Goal: Task Accomplishment & Management: Manage account settings

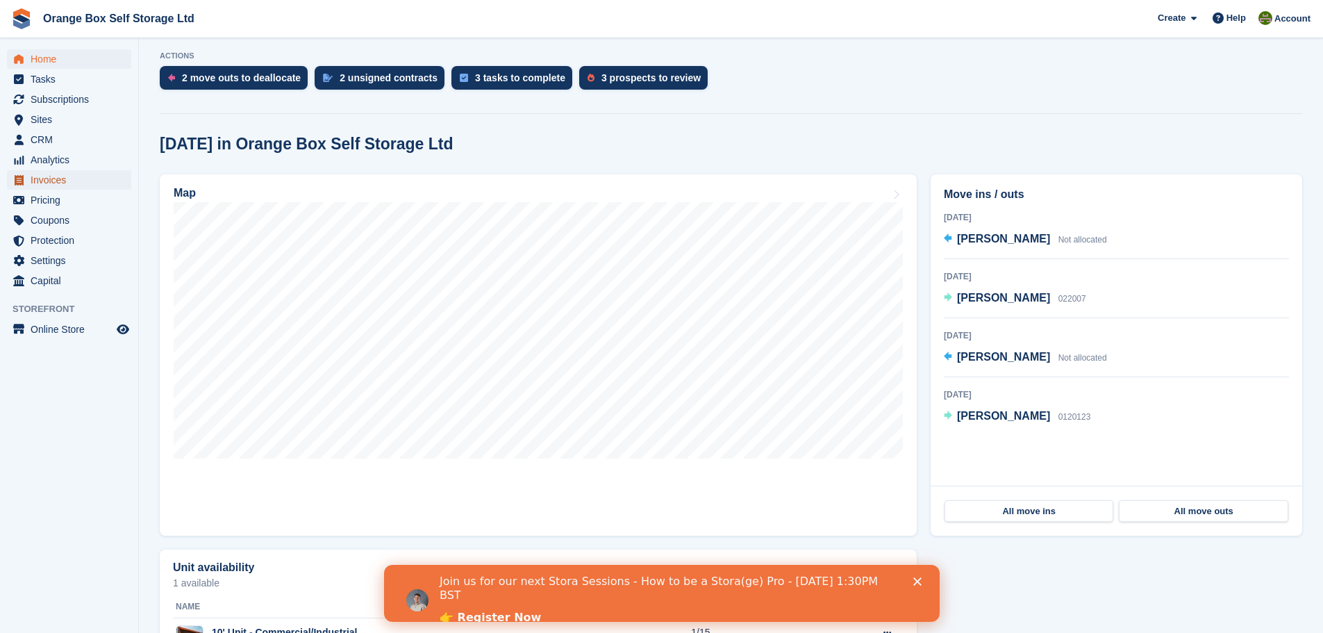
click at [60, 188] on span "Invoices" at bounding box center [72, 179] width 83 height 19
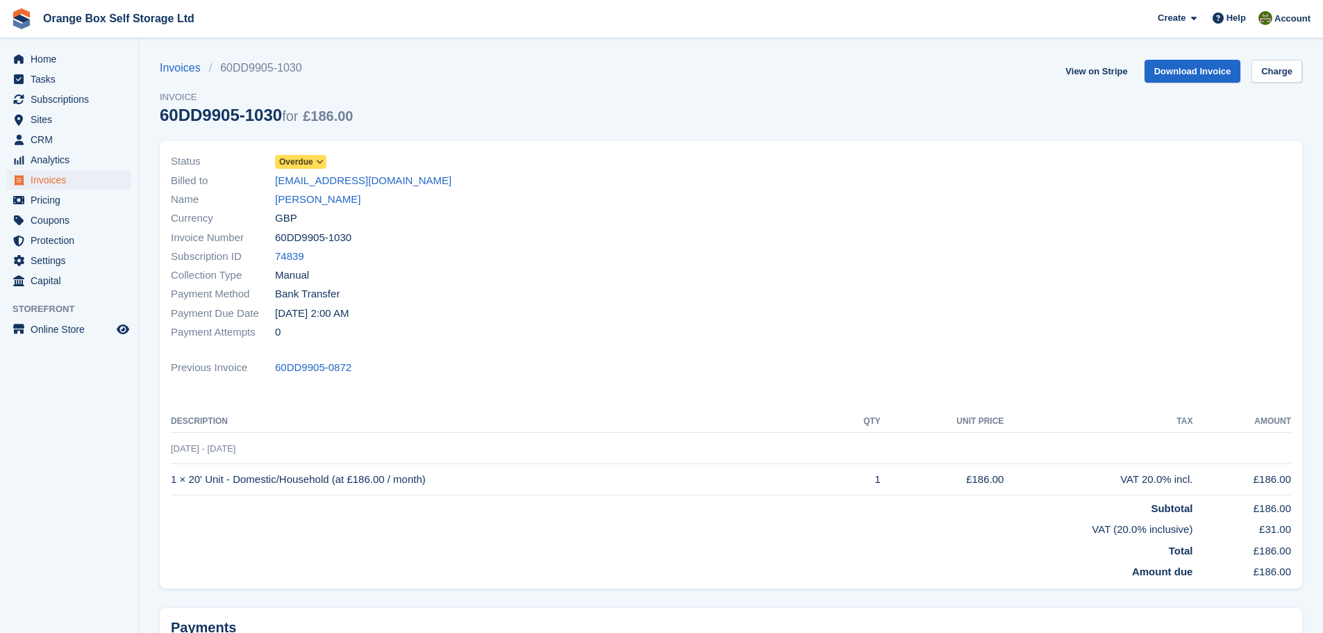
click at [301, 163] on span "Overdue" at bounding box center [296, 162] width 34 height 13
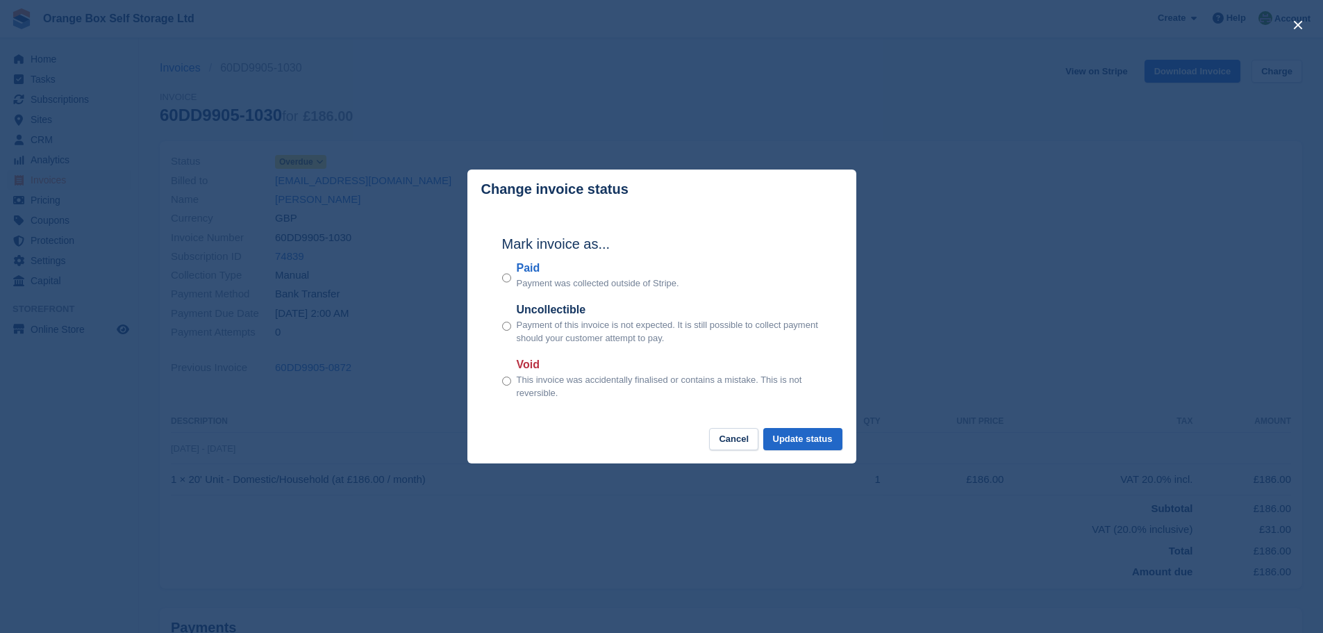
click at [525, 276] on label "Paid" at bounding box center [598, 268] width 163 height 17
click at [817, 445] on button "Update status" at bounding box center [802, 439] width 79 height 23
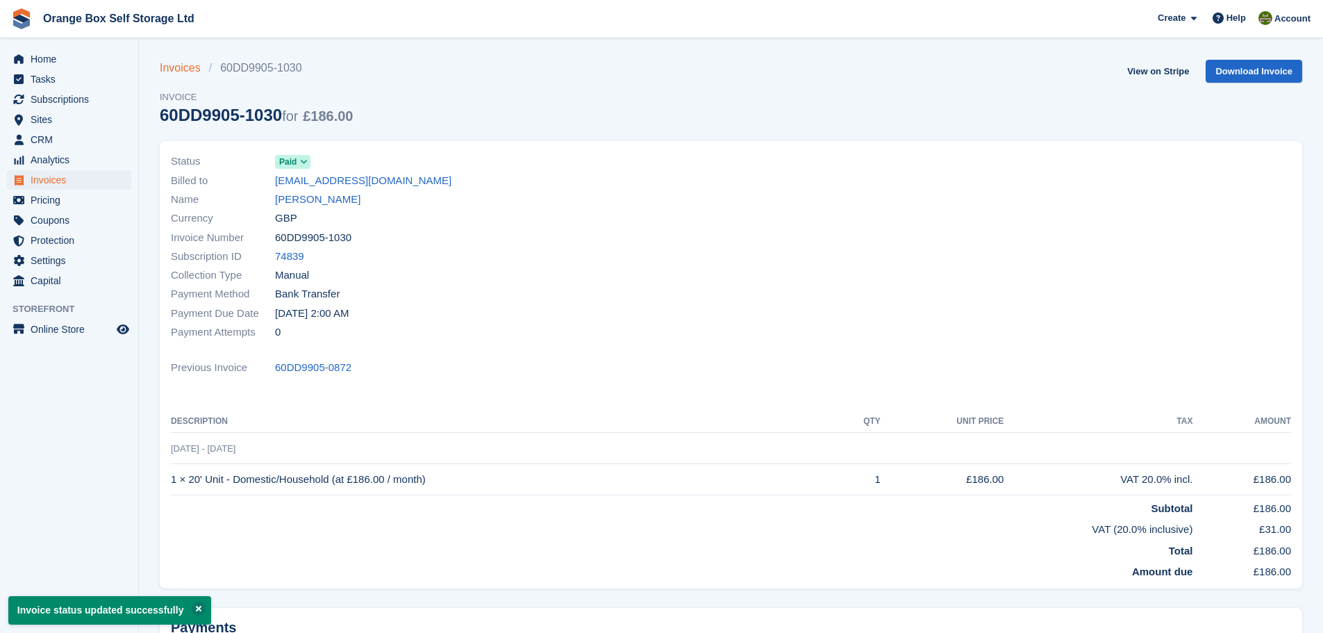
click at [172, 70] on link "Invoices" at bounding box center [184, 68] width 49 height 17
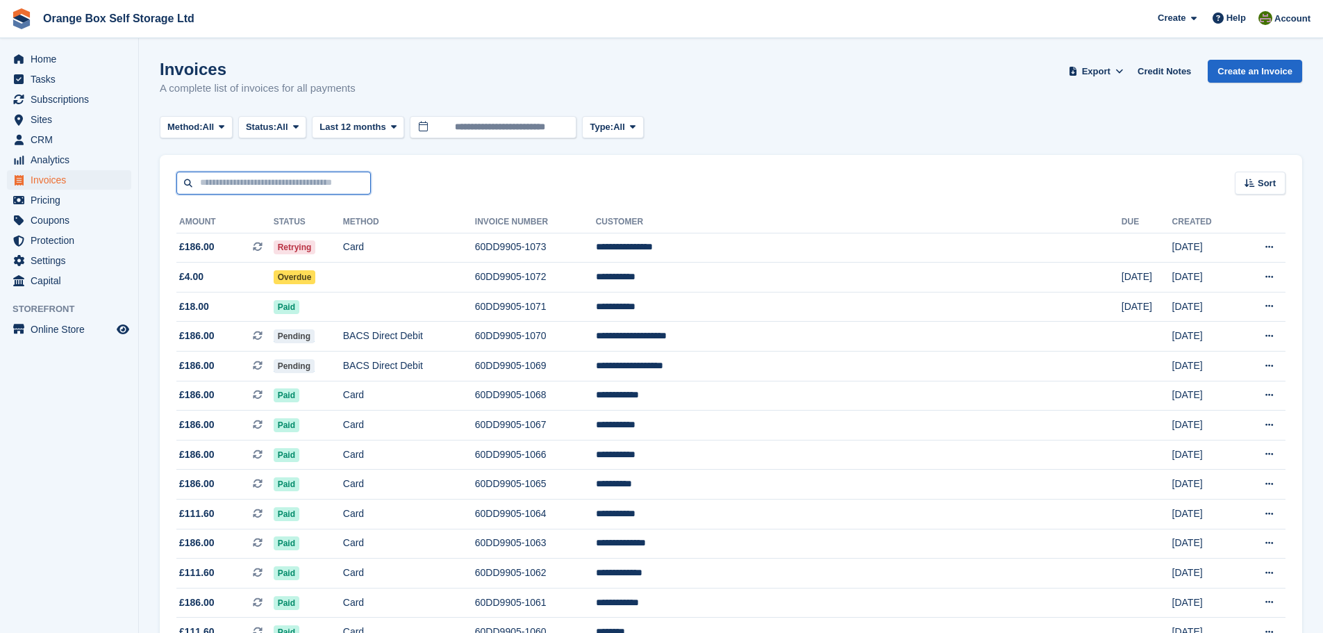
click at [311, 188] on input "text" at bounding box center [273, 183] width 194 height 23
type input "****"
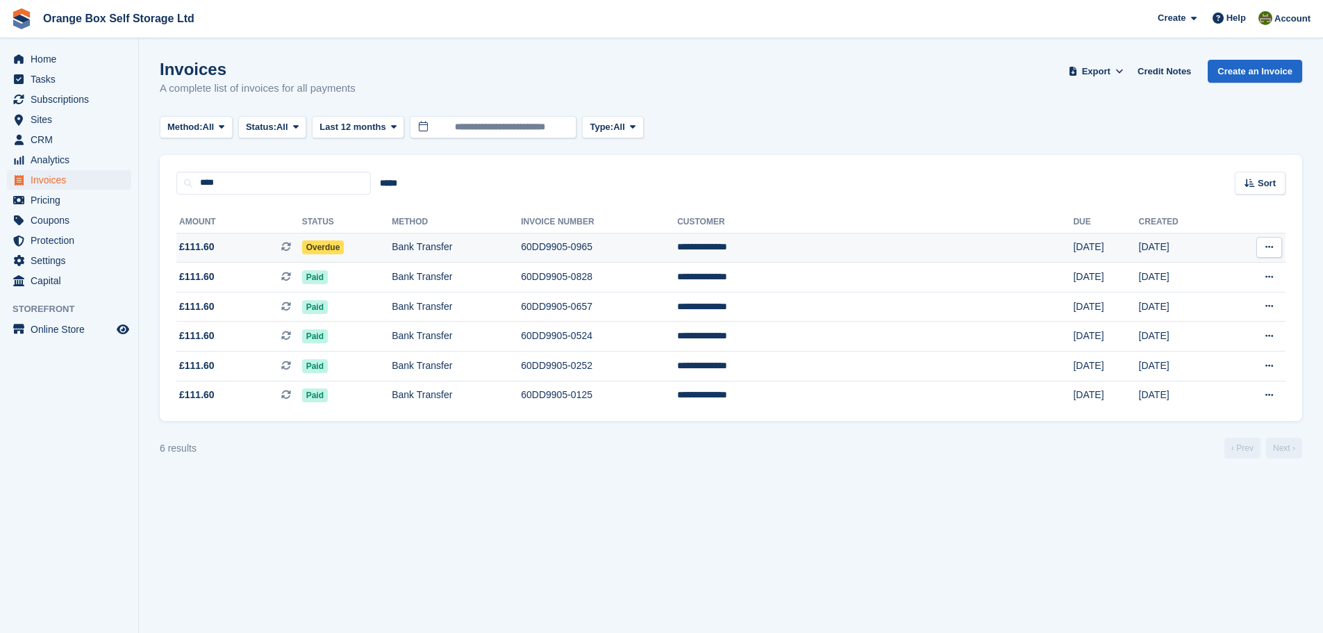
click at [521, 236] on td "Bank Transfer" at bounding box center [456, 248] width 129 height 30
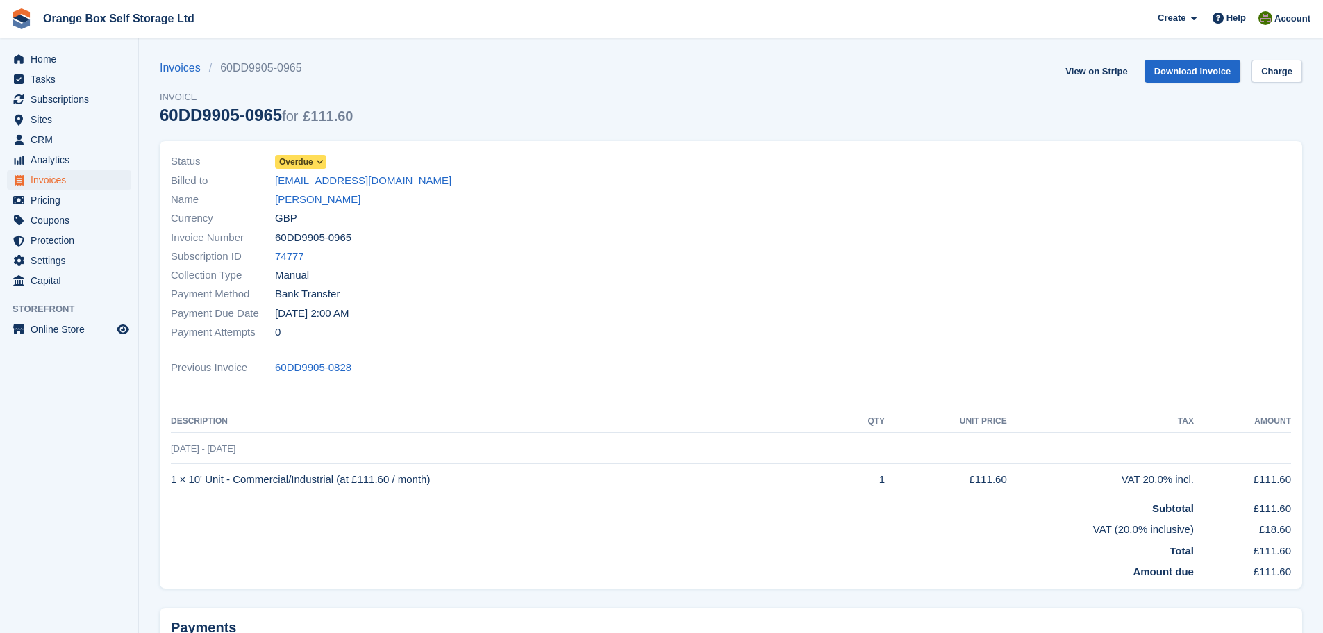
click at [303, 167] on span "Overdue" at bounding box center [296, 162] width 34 height 13
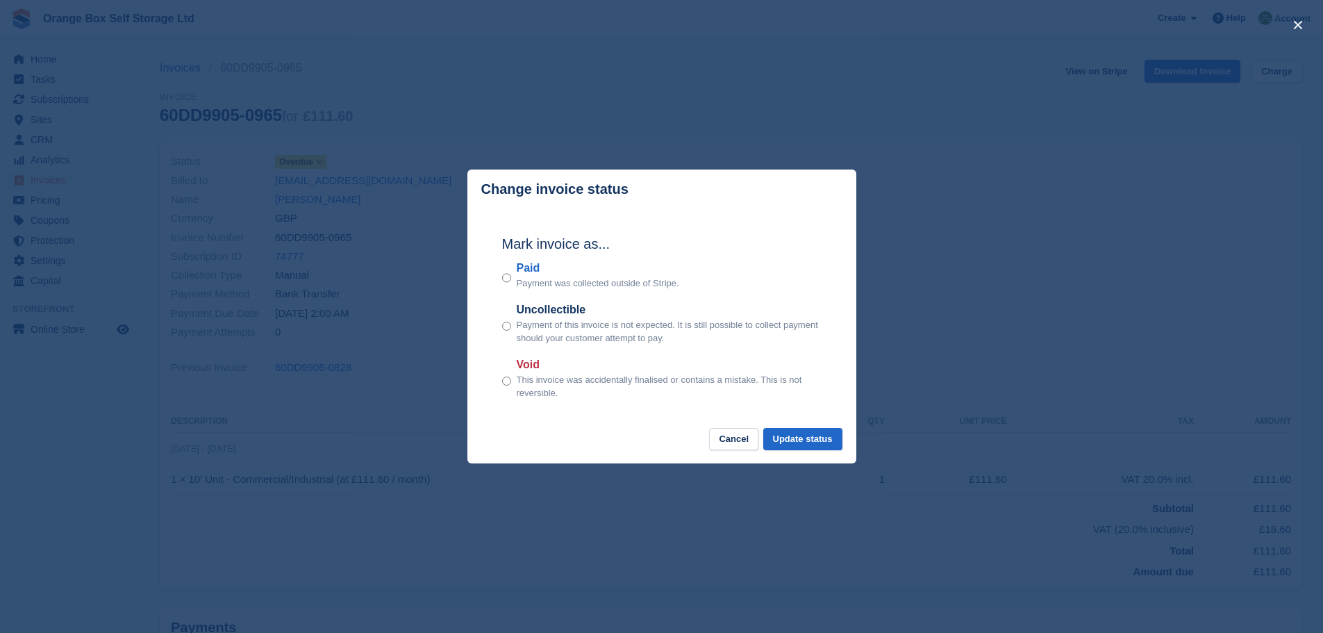
click at [541, 269] on label "Paid" at bounding box center [598, 268] width 163 height 17
click at [819, 441] on button "Update status" at bounding box center [802, 439] width 79 height 23
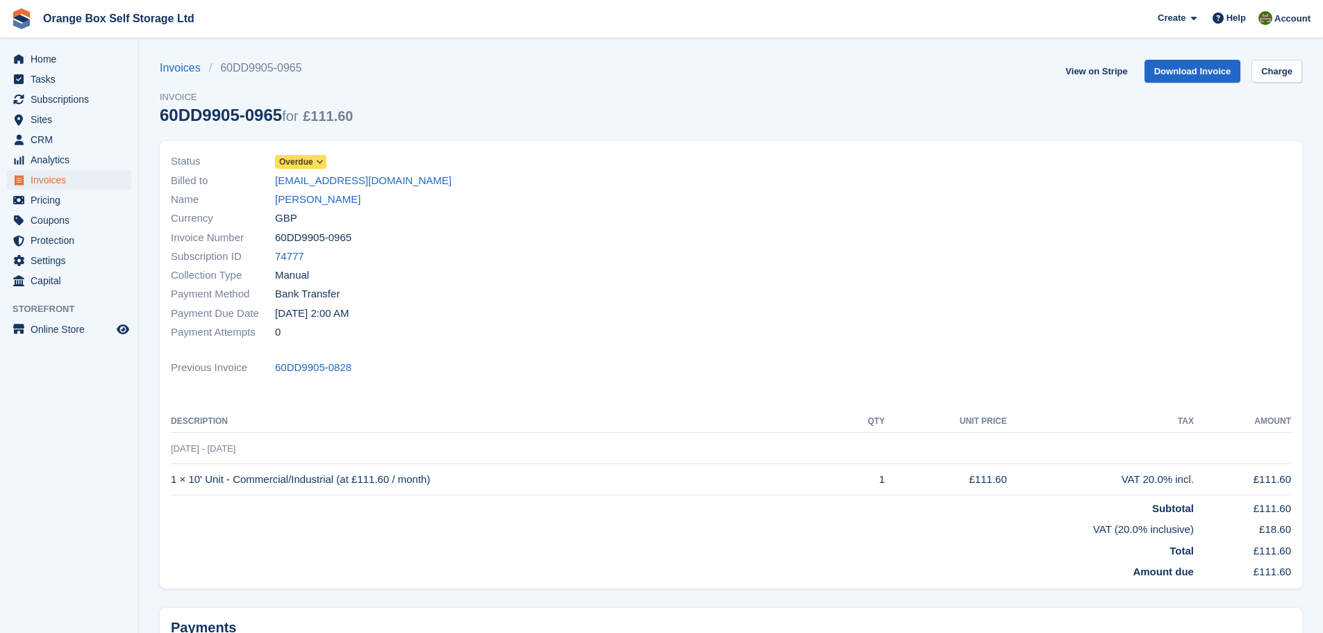
click at [297, 160] on span "Overdue" at bounding box center [296, 162] width 34 height 13
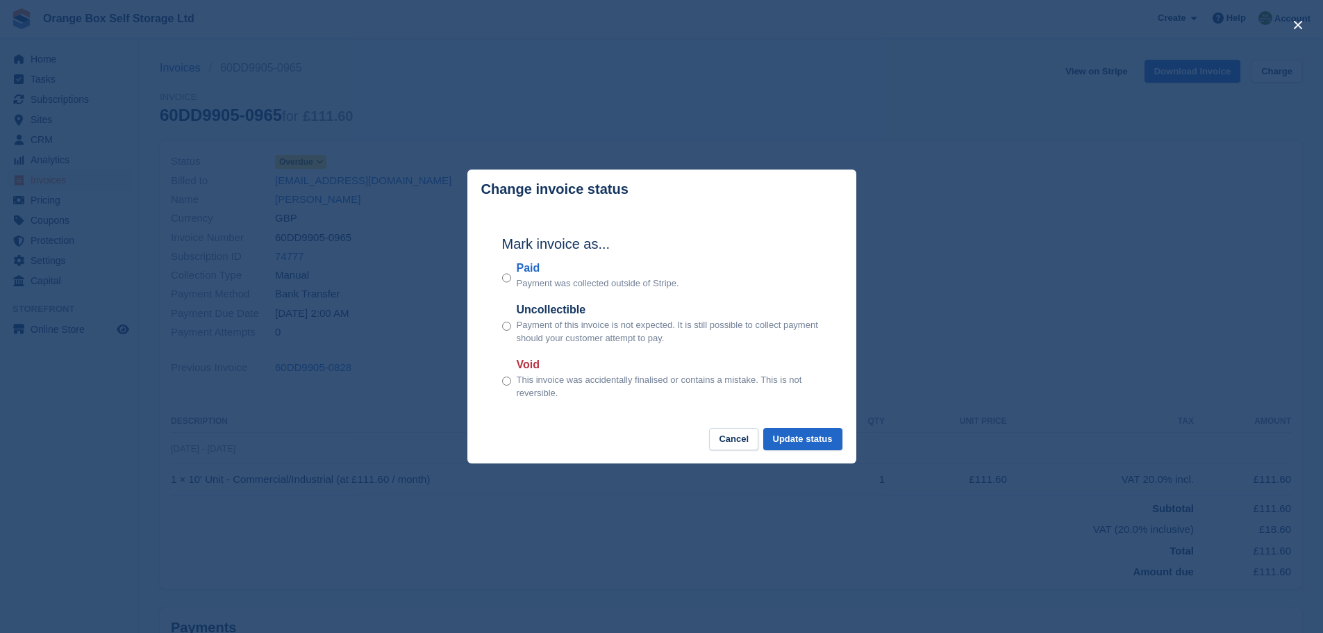
click at [530, 268] on label "Paid" at bounding box center [598, 268] width 163 height 17
click at [825, 441] on button "Update status" at bounding box center [802, 439] width 79 height 23
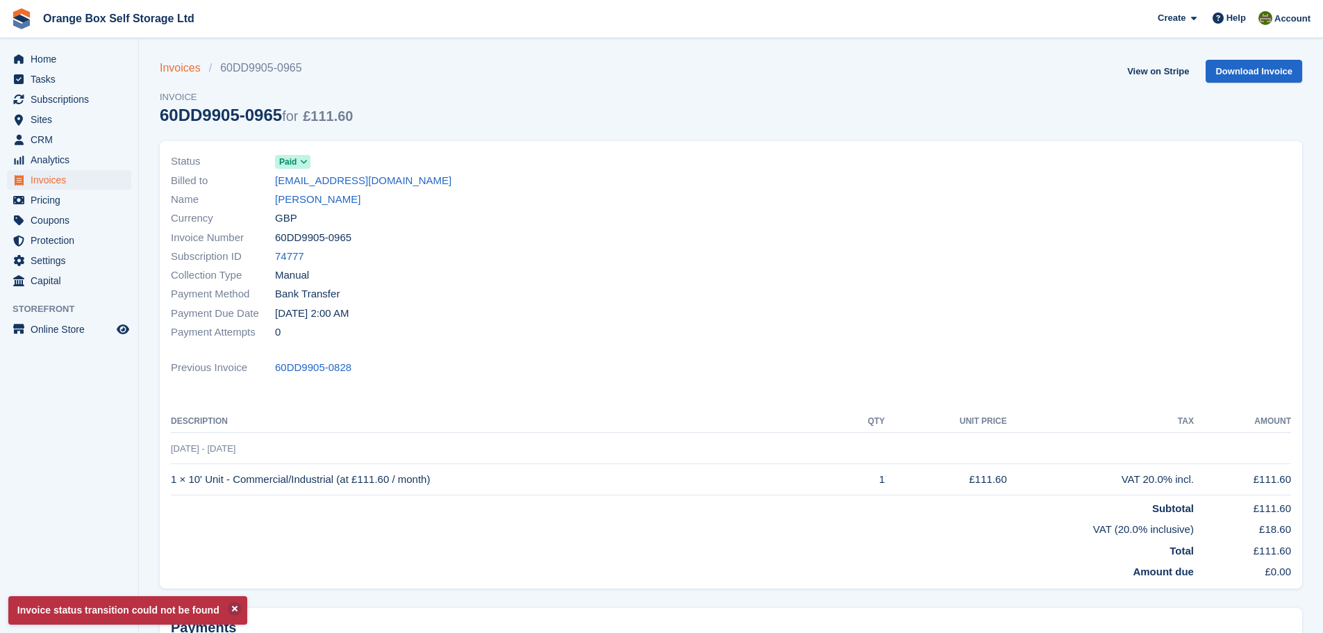
click at [188, 65] on link "Invoices" at bounding box center [184, 68] width 49 height 17
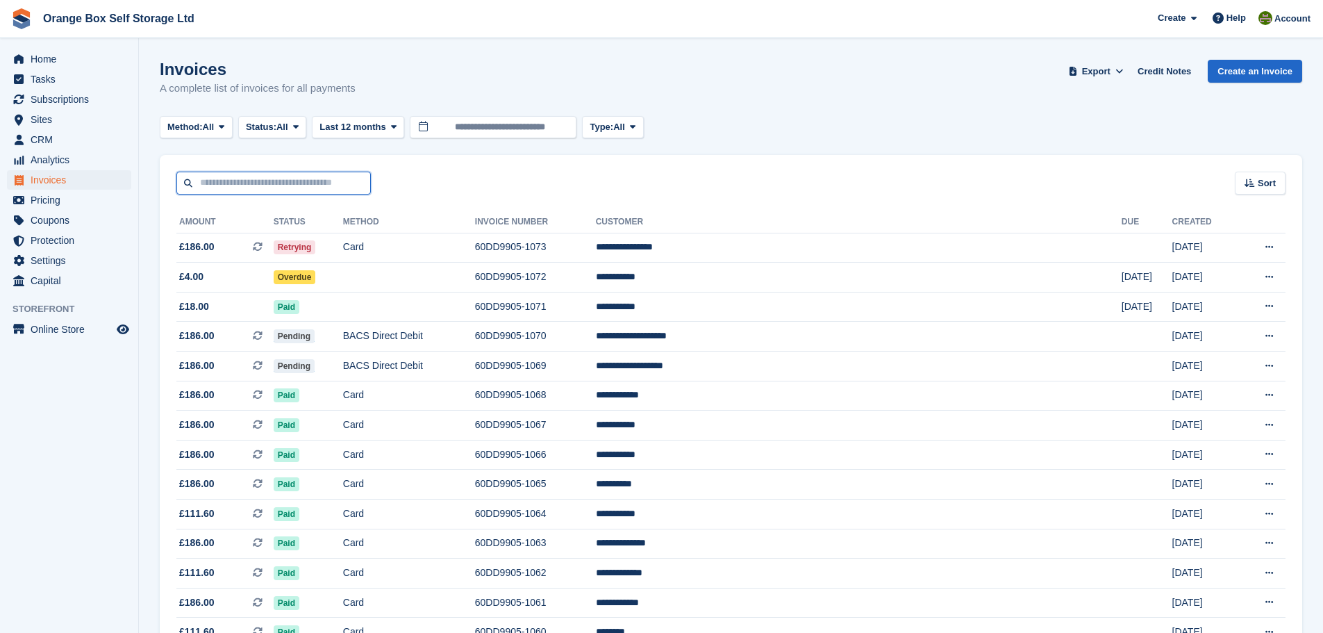
click at [305, 180] on input "text" at bounding box center [273, 183] width 194 height 23
type input "***"
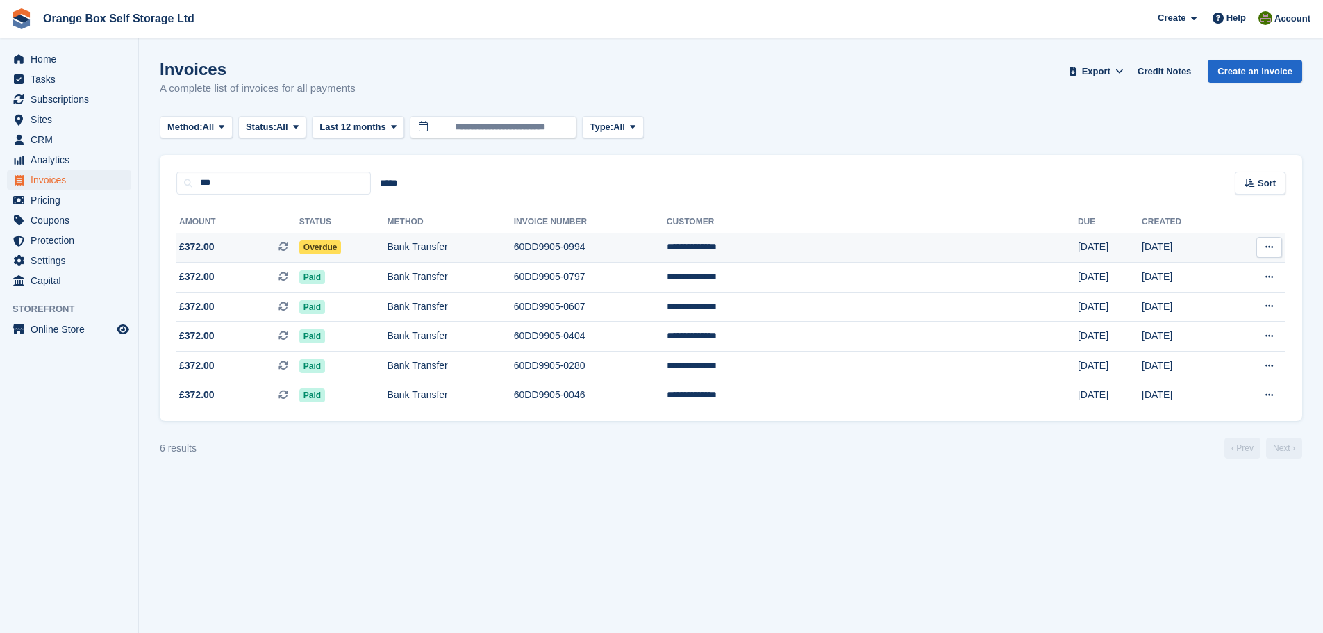
click at [388, 238] on td "Overdue" at bounding box center [343, 248] width 88 height 30
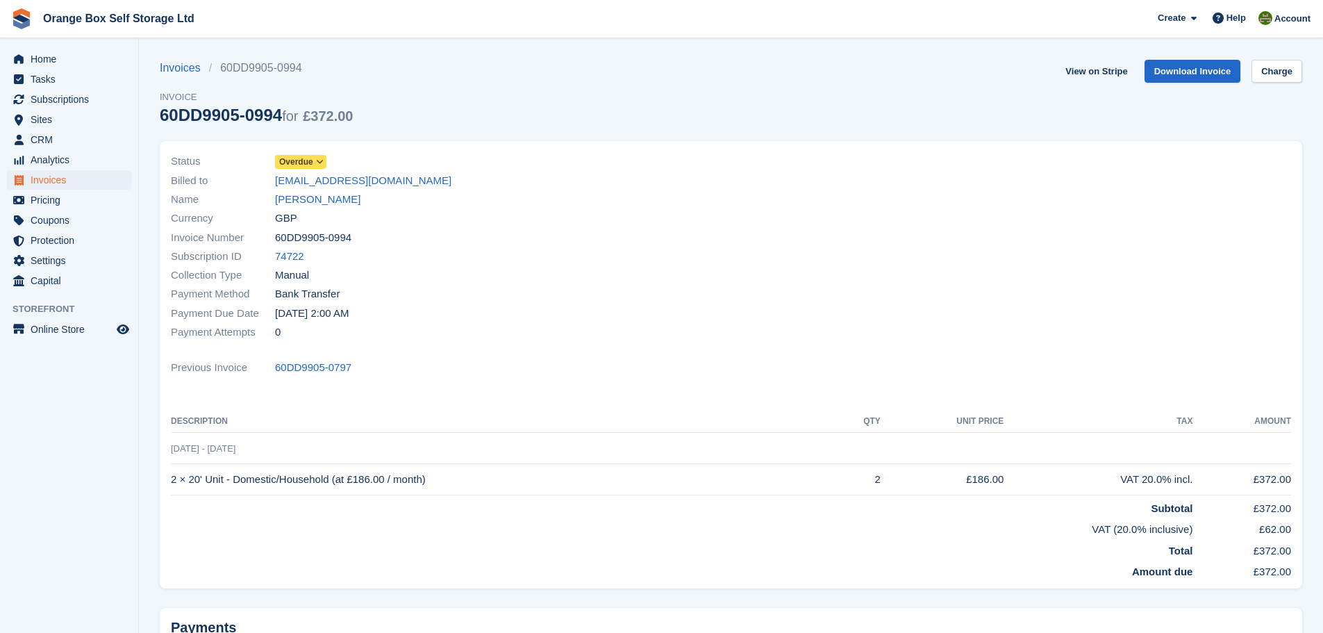
click at [313, 165] on span "Overdue" at bounding box center [300, 162] width 51 height 14
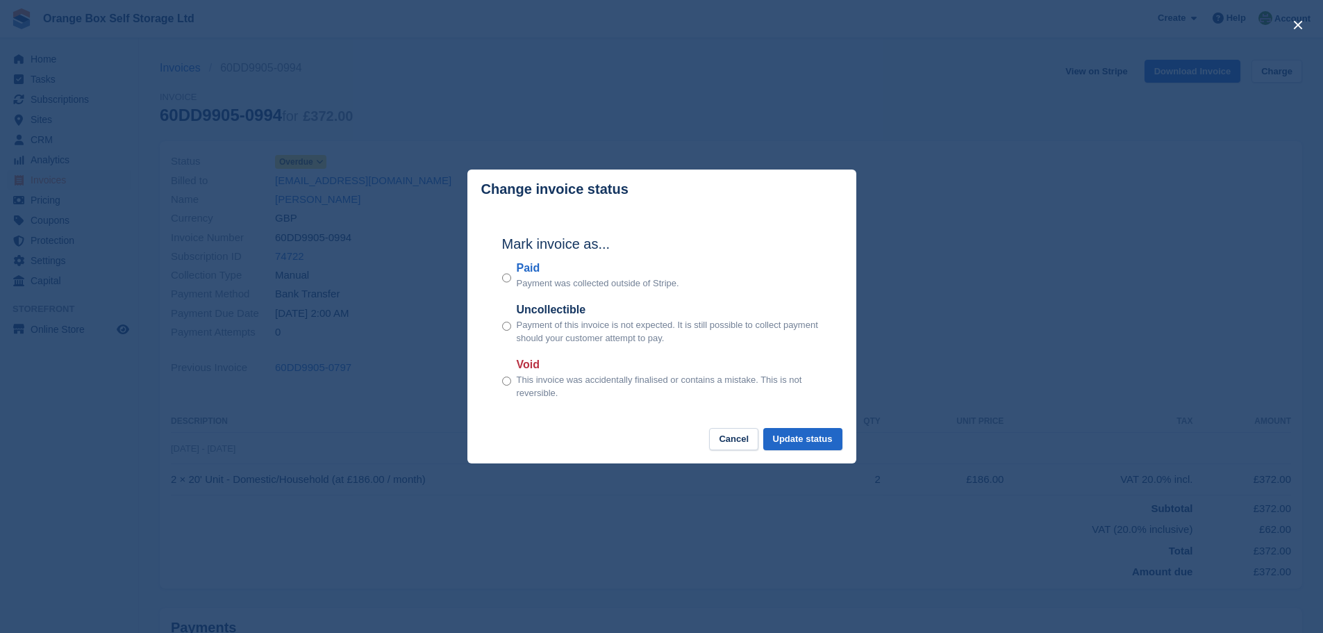
click at [533, 270] on label "Paid" at bounding box center [598, 268] width 163 height 17
click at [832, 433] on button "Update status" at bounding box center [802, 439] width 79 height 23
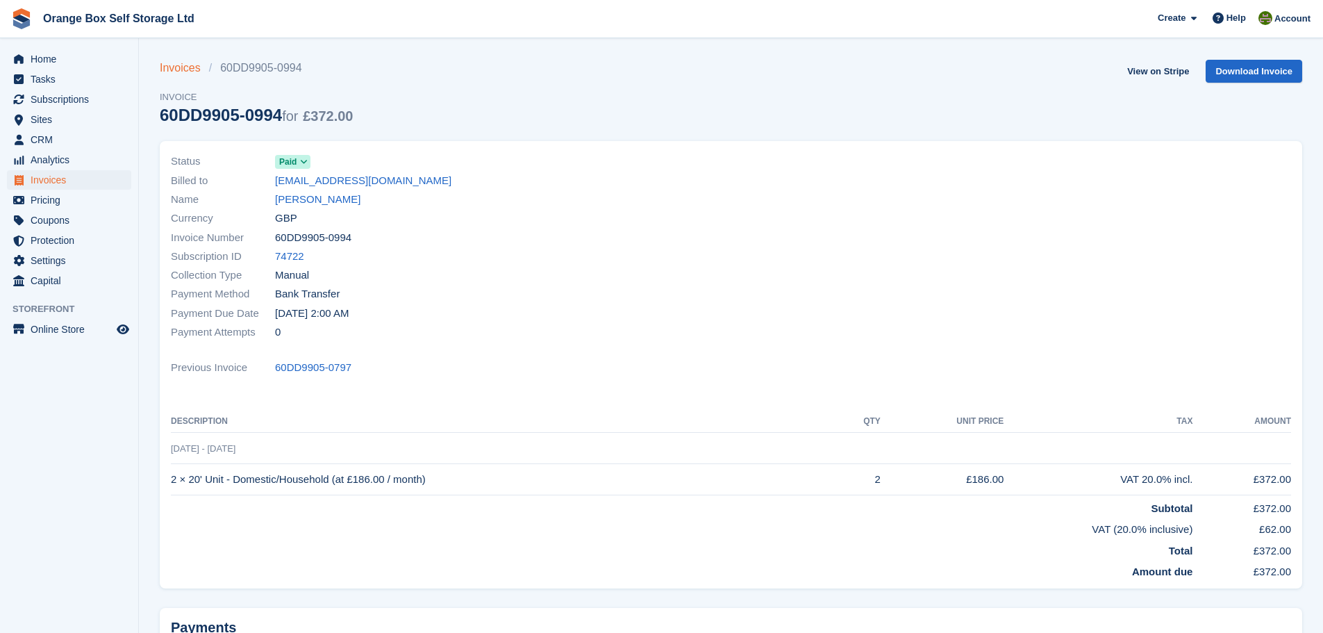
click at [182, 63] on link "Invoices" at bounding box center [184, 68] width 49 height 17
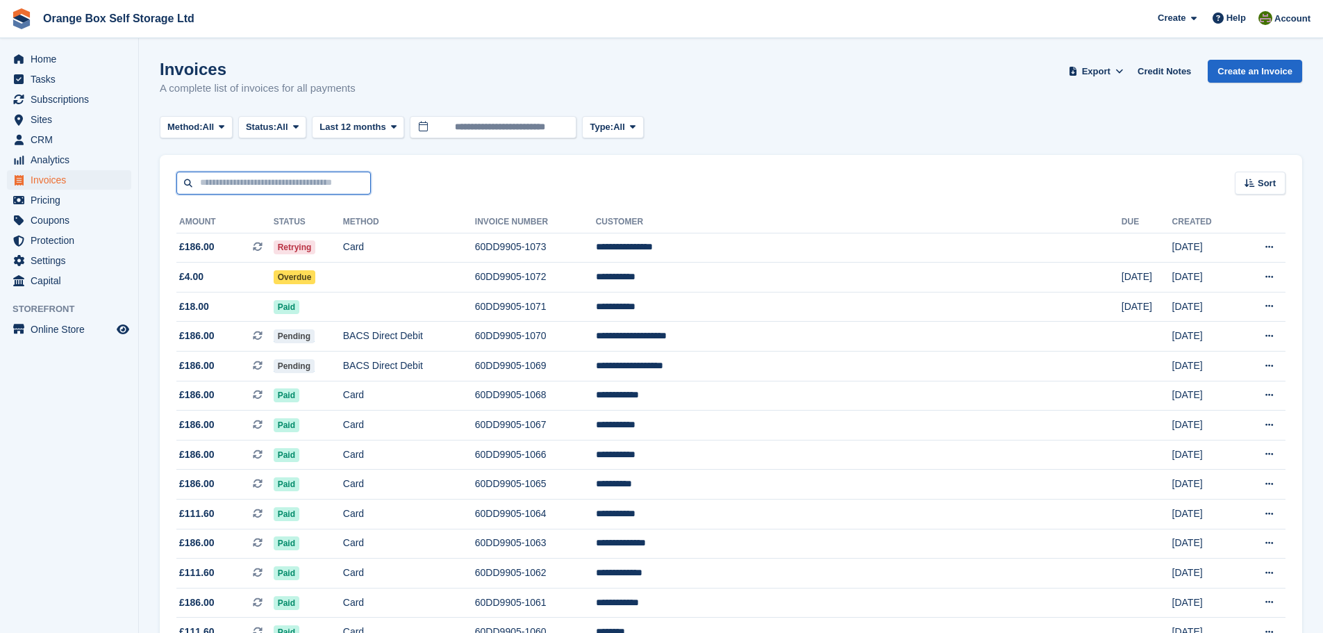
click at [269, 193] on input "text" at bounding box center [273, 183] width 194 height 23
drag, startPoint x: 899, startPoint y: 166, endPoint x: 934, endPoint y: 169, distance: 34.8
click at [932, 167] on div "Sort Sort by Date created Created (oldest first) Created (newest first)" at bounding box center [731, 175] width 1142 height 40
click at [285, 174] on input "text" at bounding box center [273, 183] width 194 height 23
type input "***"
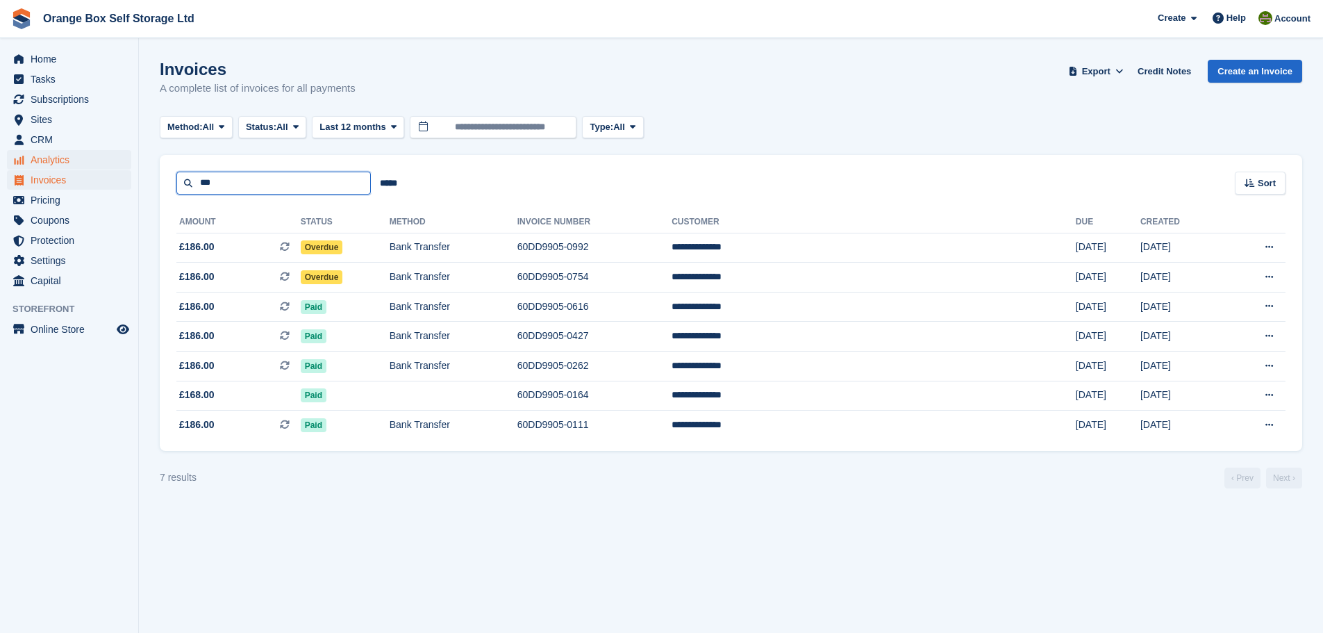
drag, startPoint x: 275, startPoint y: 181, endPoint x: 111, endPoint y: 160, distance: 165.3
click at [113, 160] on div "Home Tasks Subscriptions Subscriptions Subscriptions Contracts Price increases …" at bounding box center [661, 316] width 1323 height 633
type input "****"
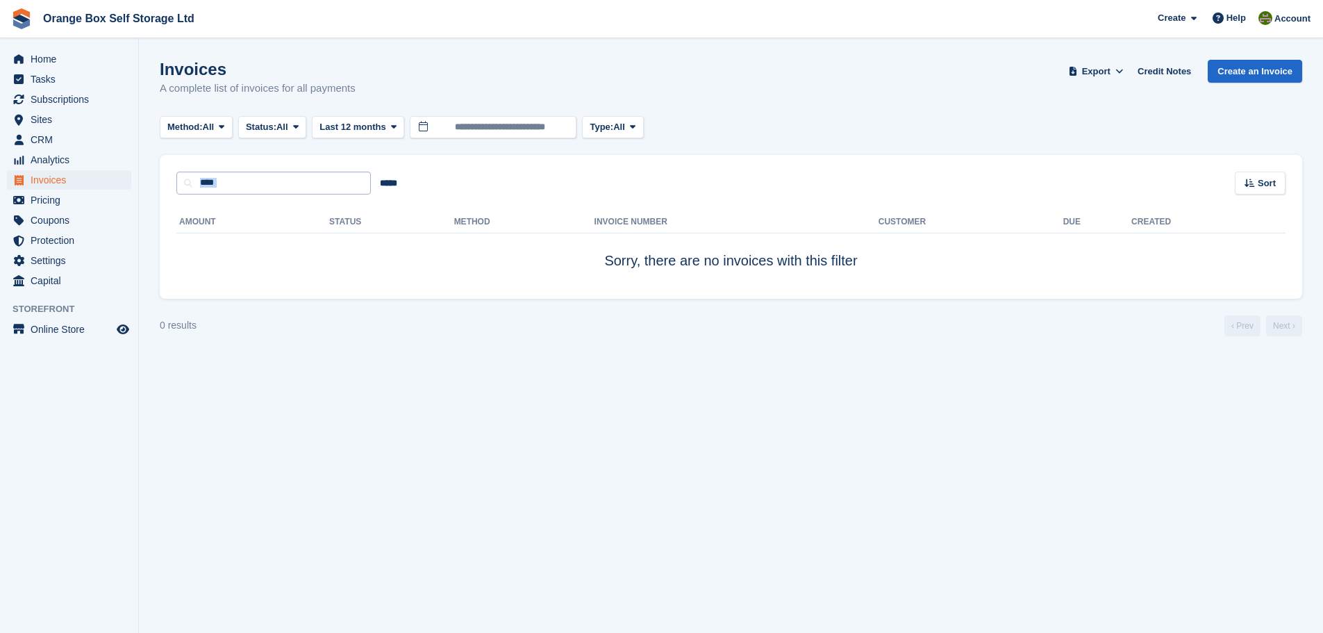
drag, startPoint x: 253, startPoint y: 194, endPoint x: 194, endPoint y: 193, distance: 59.7
click at [194, 193] on div "**** ***** Sort Sort by Date created Created (oldest first) Created (newest fir…" at bounding box center [731, 227] width 1142 height 144
click at [194, 193] on input "****" at bounding box center [273, 183] width 194 height 23
drag, startPoint x: 258, startPoint y: 186, endPoint x: 51, endPoint y: 187, distance: 206.3
click at [53, 187] on div "Home Tasks Subscriptions Subscriptions Subscriptions Contracts Price increases …" at bounding box center [661, 316] width 1323 height 633
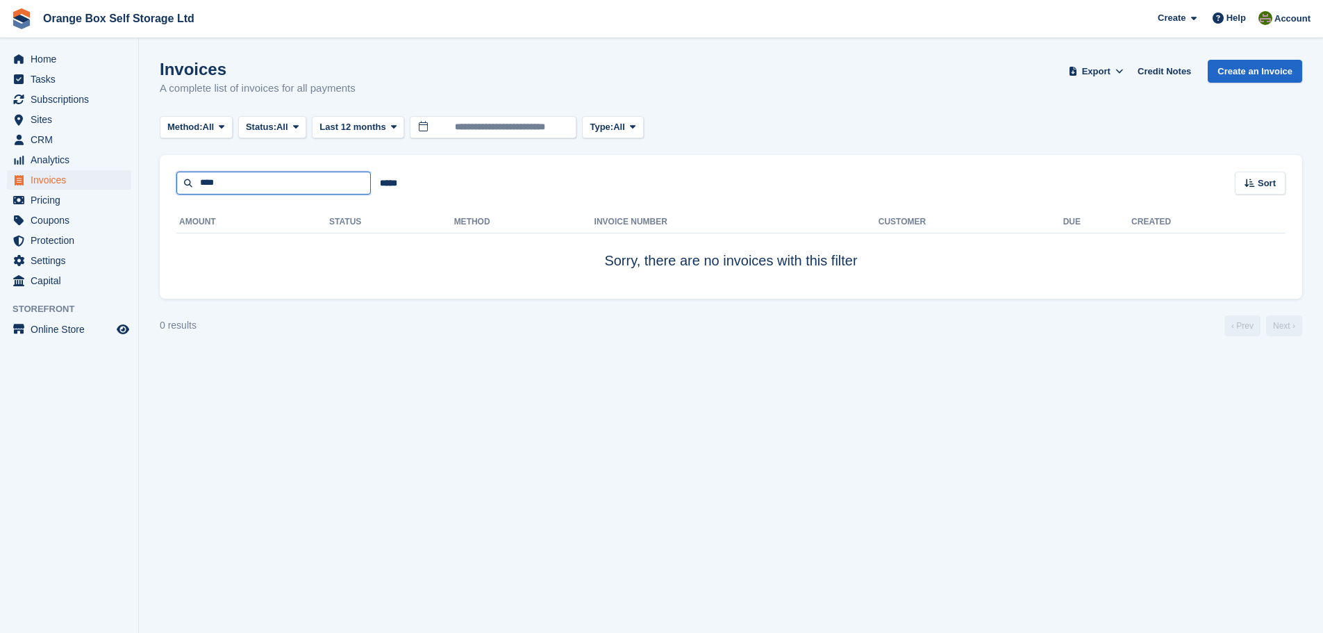
type input "****"
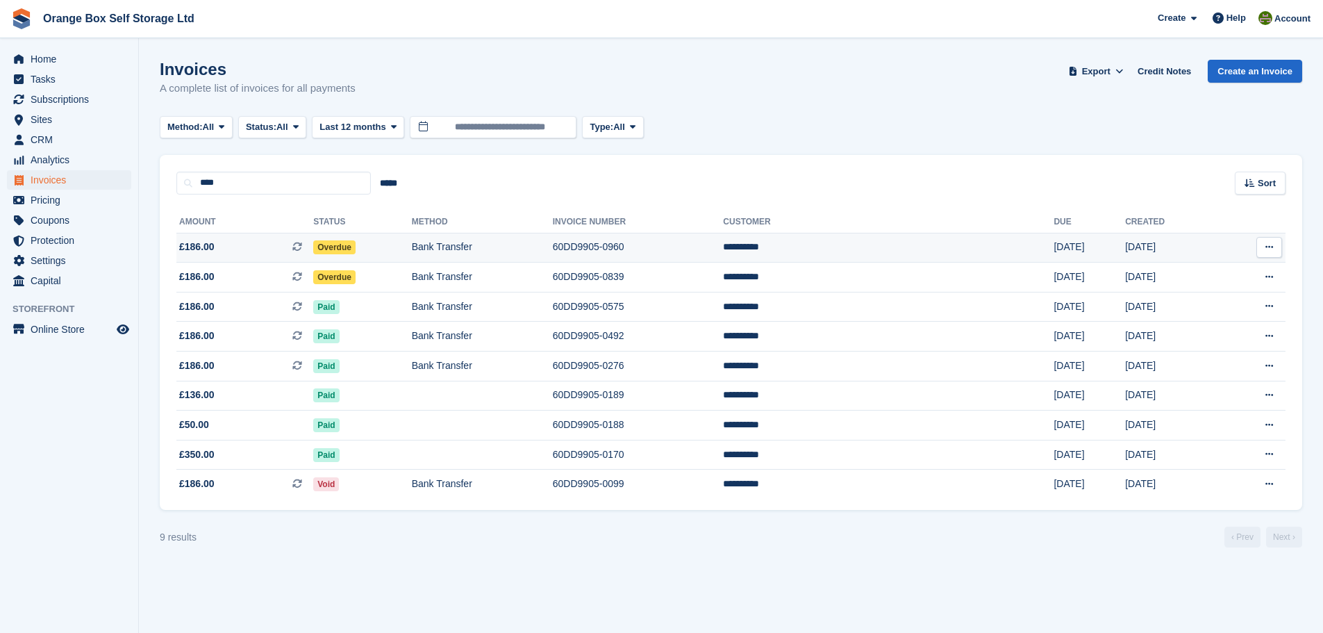
click at [995, 249] on td "**********" at bounding box center [888, 248] width 331 height 30
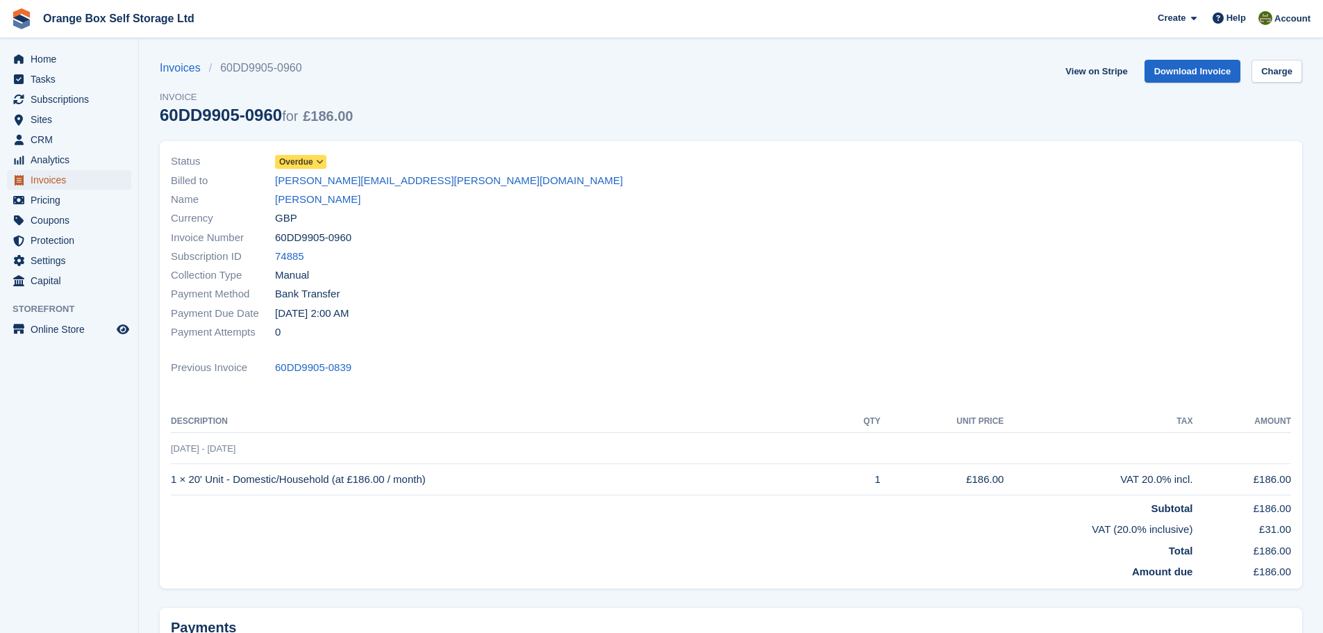
click at [68, 185] on span "Invoices" at bounding box center [72, 179] width 83 height 19
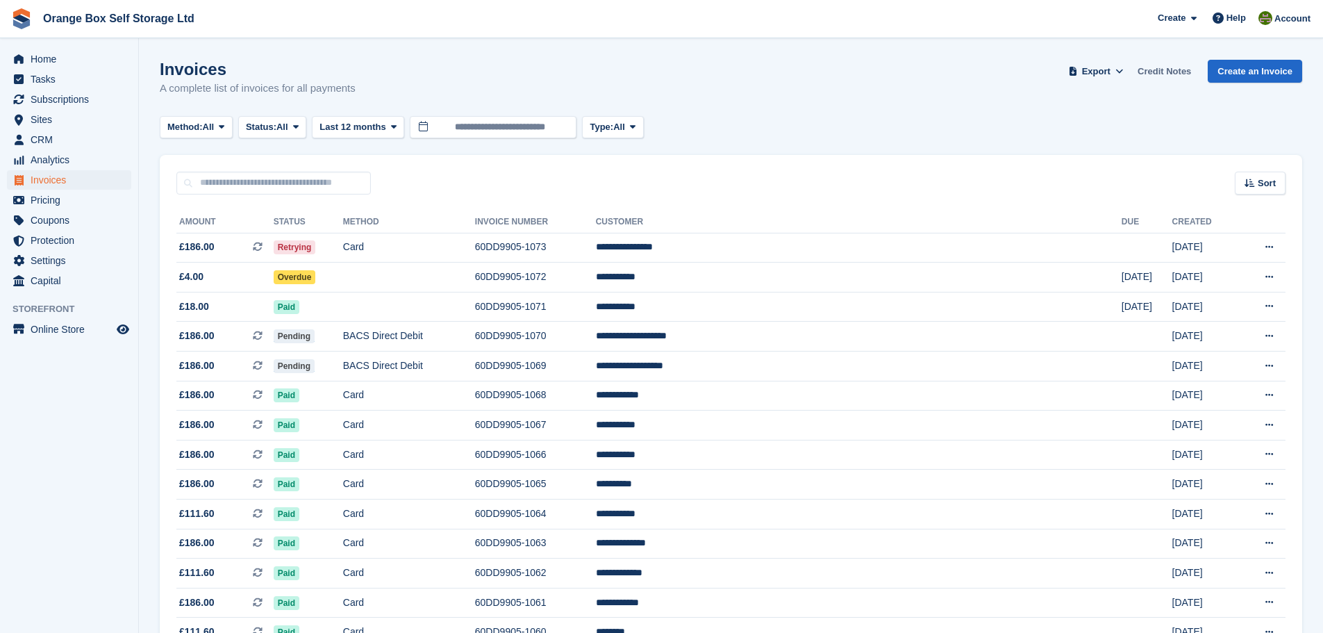
click at [1154, 68] on link "Credit Notes" at bounding box center [1164, 71] width 65 height 23
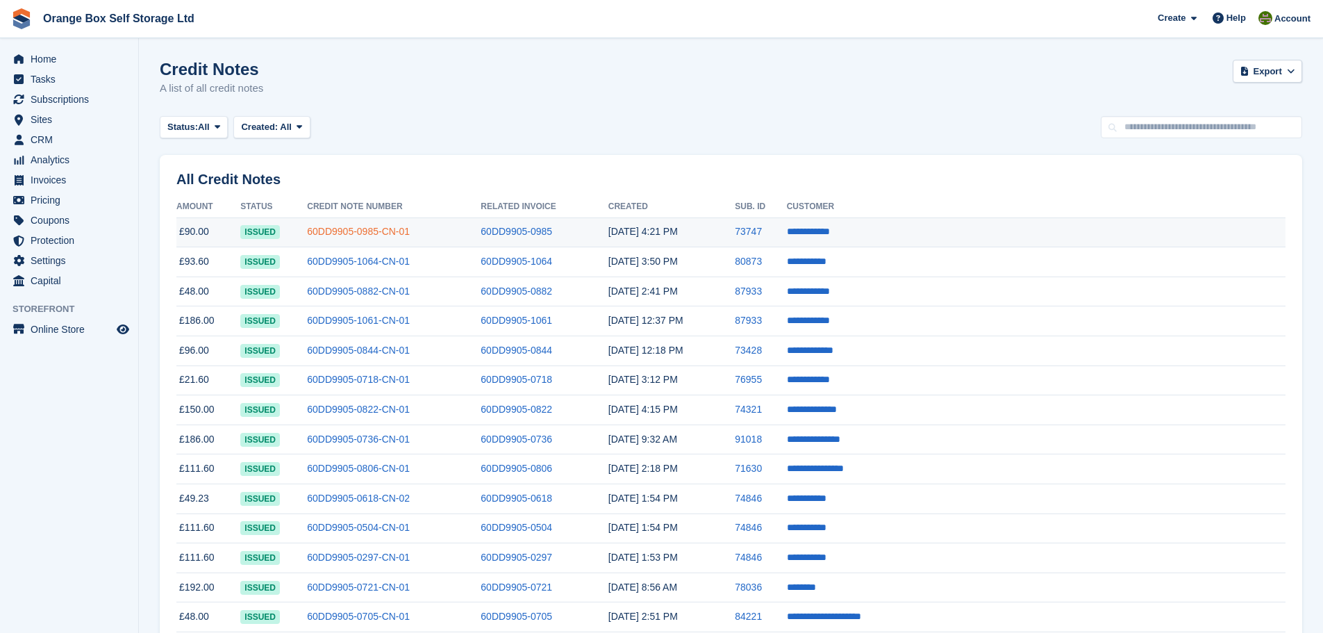
click at [373, 233] on link "60DD9905-0985-CN-01" at bounding box center [358, 231] width 103 height 11
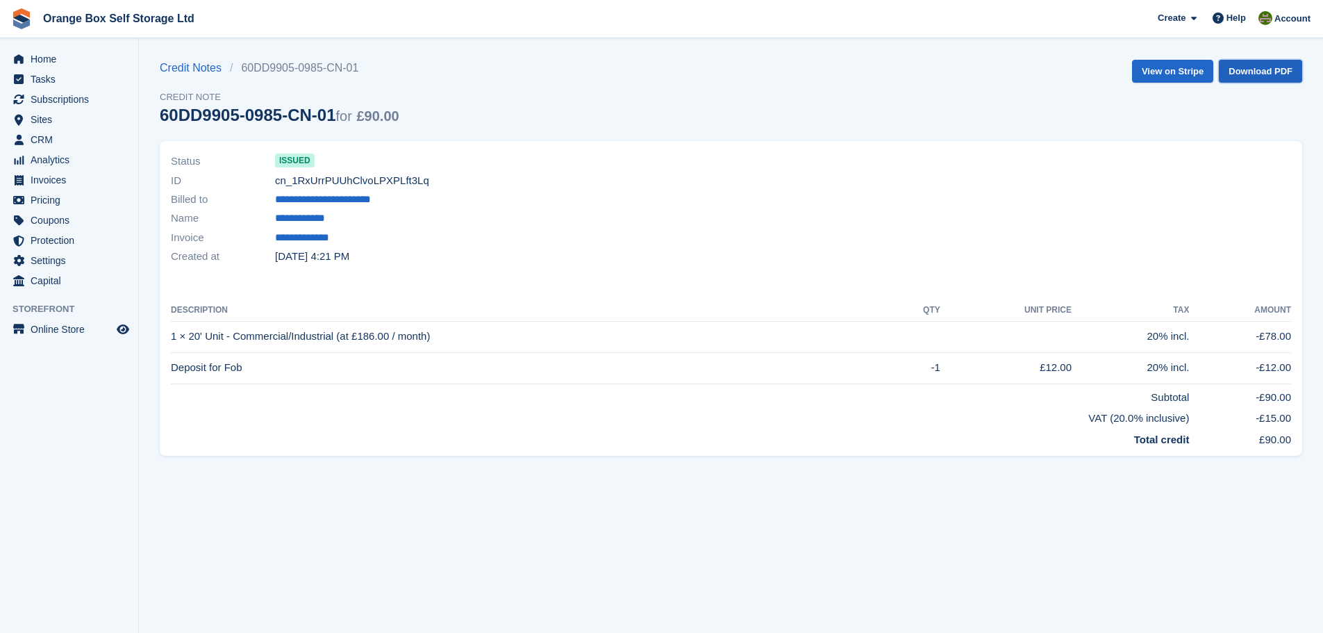
click at [1260, 67] on link "Download PDF" at bounding box center [1260, 71] width 83 height 23
click at [847, 100] on div "Credit Notes 60DD9905-0985-CN-01 Credit Note 60DD9905-0985-CN-01 for £90.00 Vie…" at bounding box center [731, 100] width 1142 height 81
click at [34, 56] on span "Home" at bounding box center [72, 58] width 83 height 19
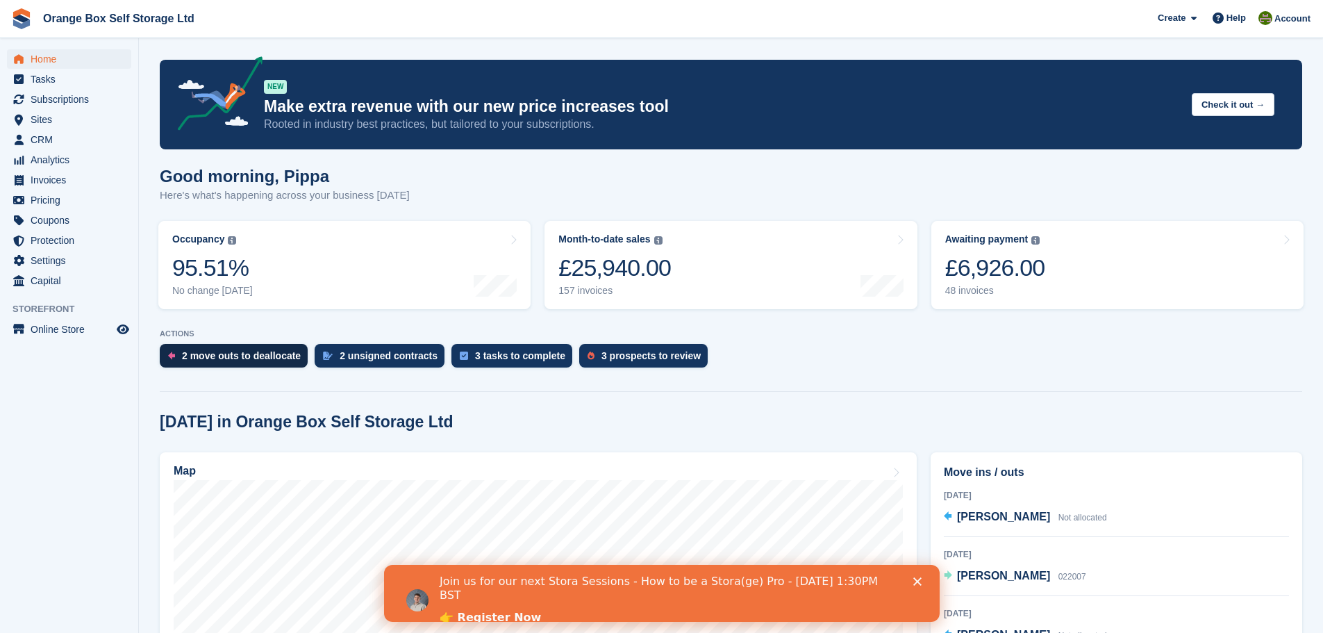
click at [203, 367] on div "2 move outs to deallocate" at bounding box center [234, 356] width 148 height 24
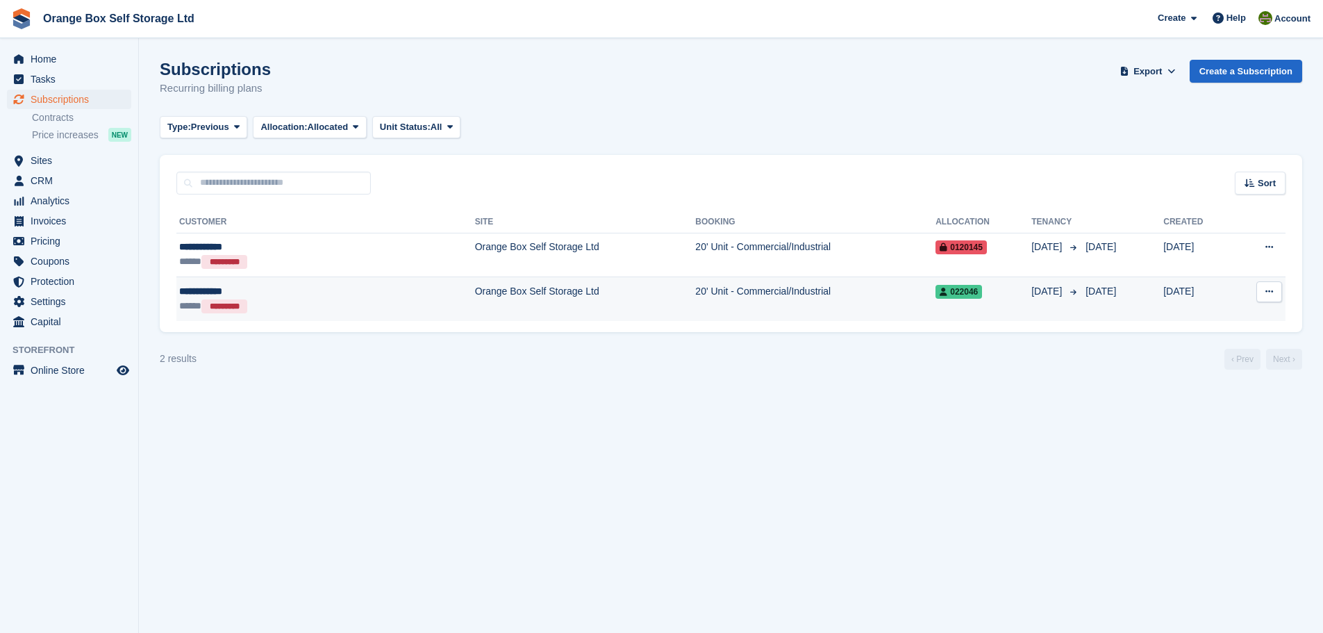
click at [475, 309] on td "Orange Box Self Storage Ltd" at bounding box center [585, 299] width 221 height 44
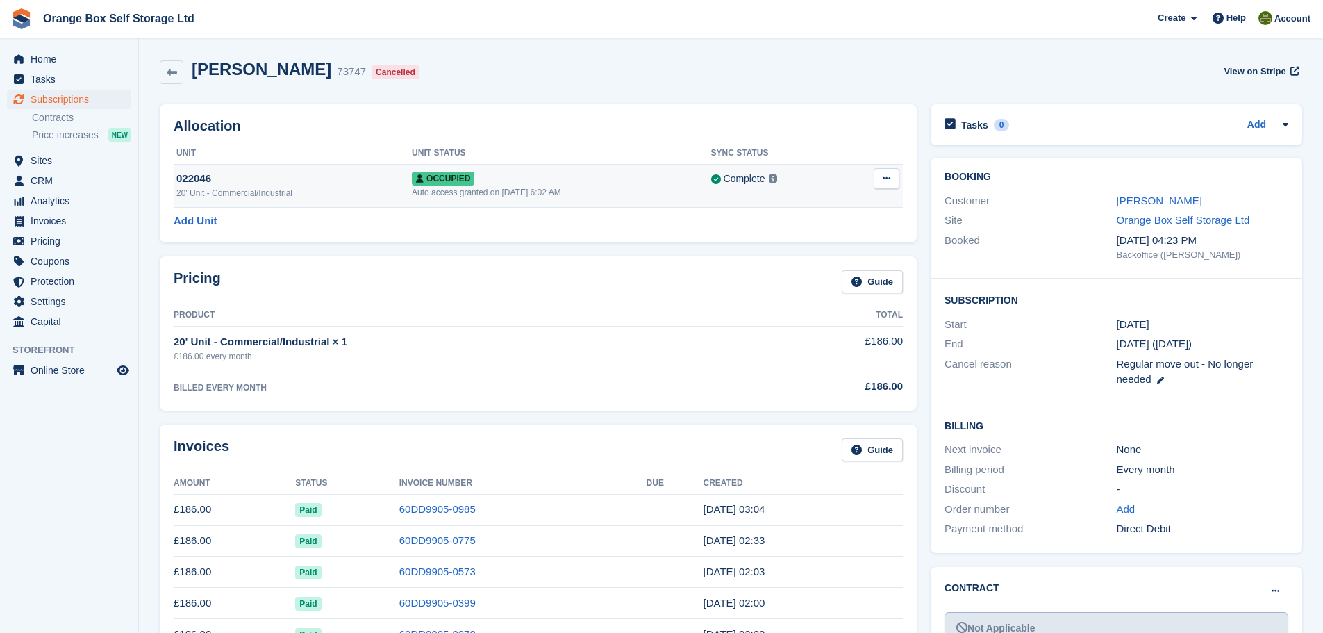
click at [892, 178] on button at bounding box center [887, 178] width 26 height 21
click at [799, 259] on p "Deallocate" at bounding box center [832, 253] width 121 height 18
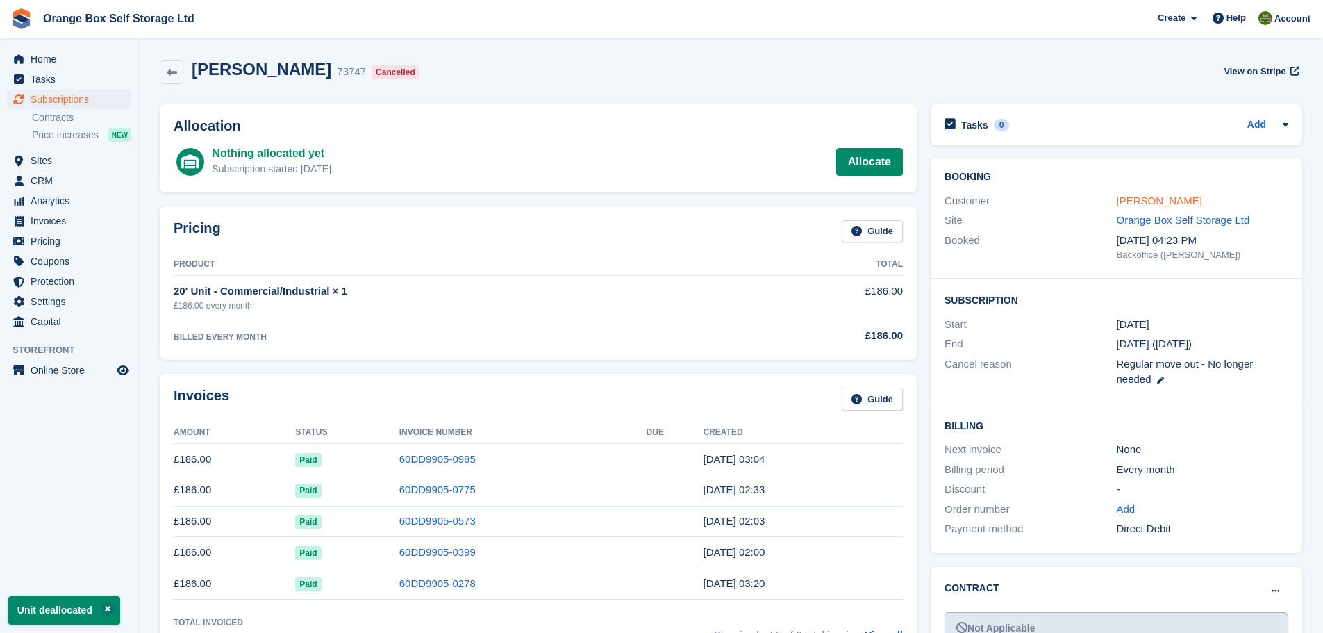
click at [1140, 201] on link "David Parker" at bounding box center [1159, 200] width 85 height 12
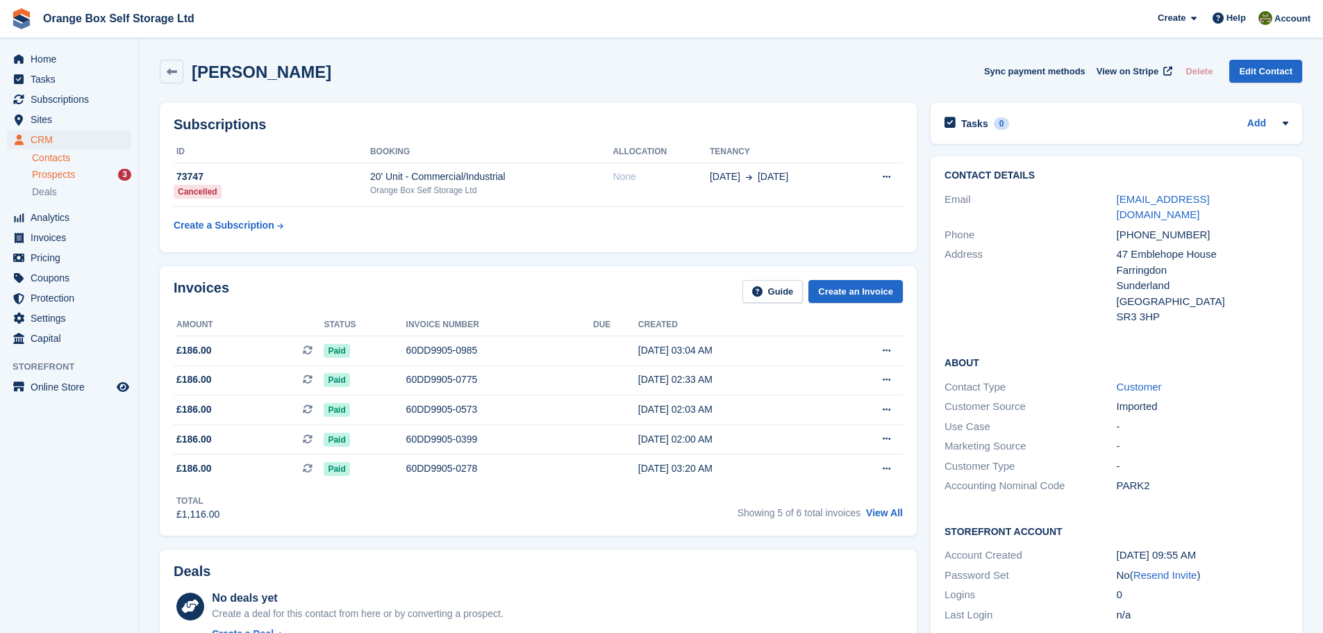
click at [71, 169] on span "Prospects" at bounding box center [53, 174] width 43 height 13
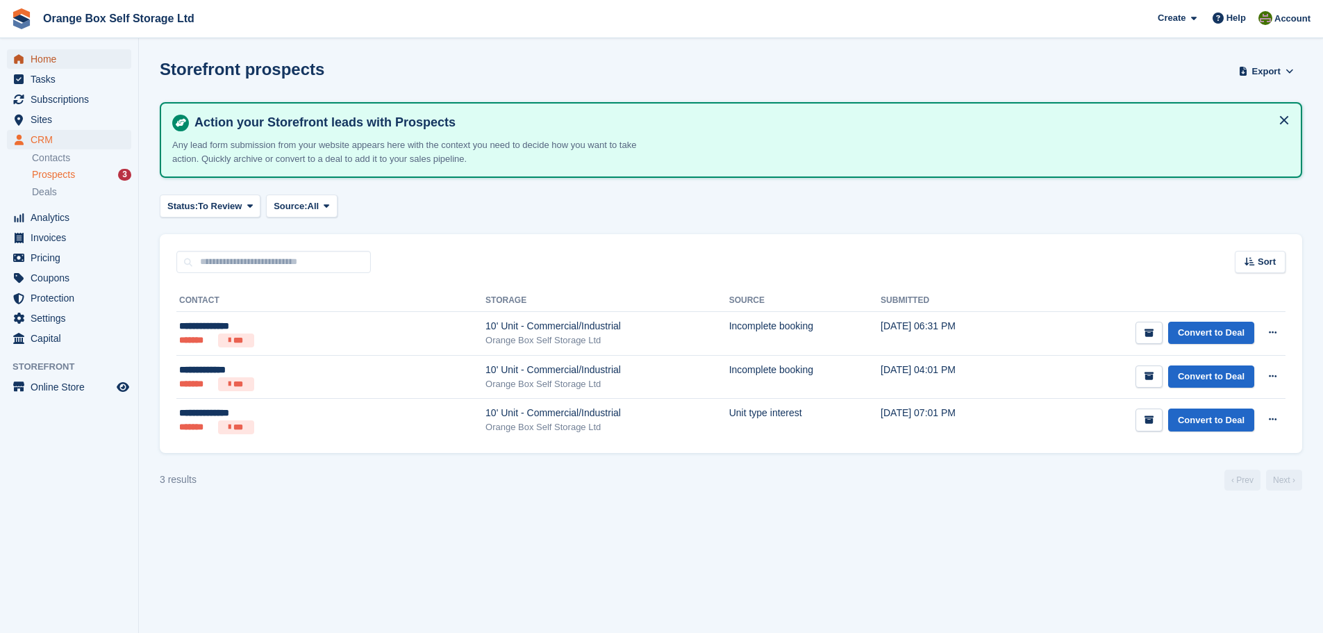
click at [72, 65] on span "Home" at bounding box center [72, 58] width 83 height 19
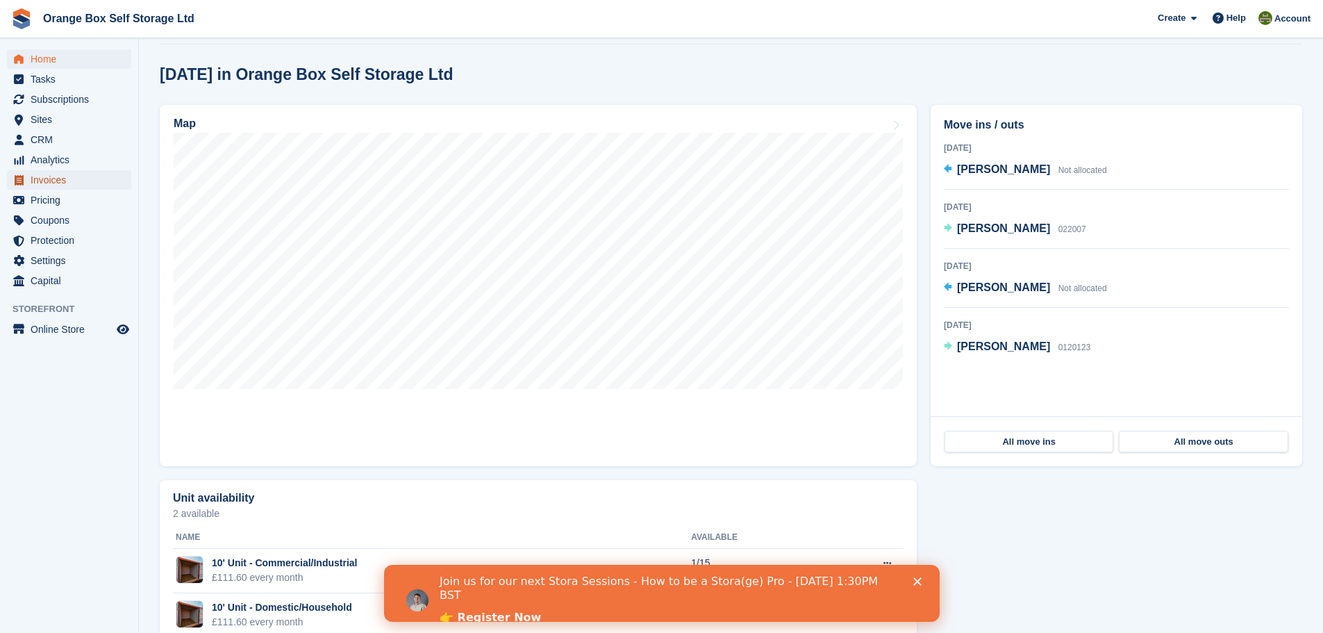
click at [60, 178] on span "Invoices" at bounding box center [72, 179] width 83 height 19
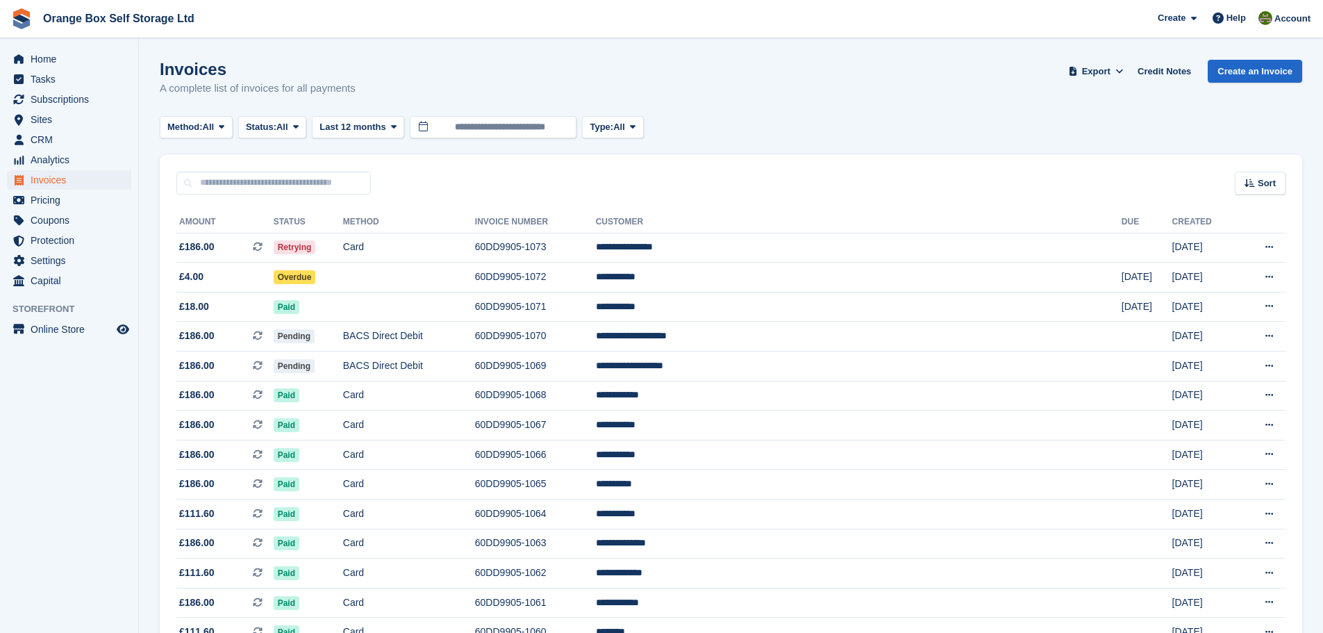
click at [1168, 79] on link "Credit Notes" at bounding box center [1164, 71] width 65 height 23
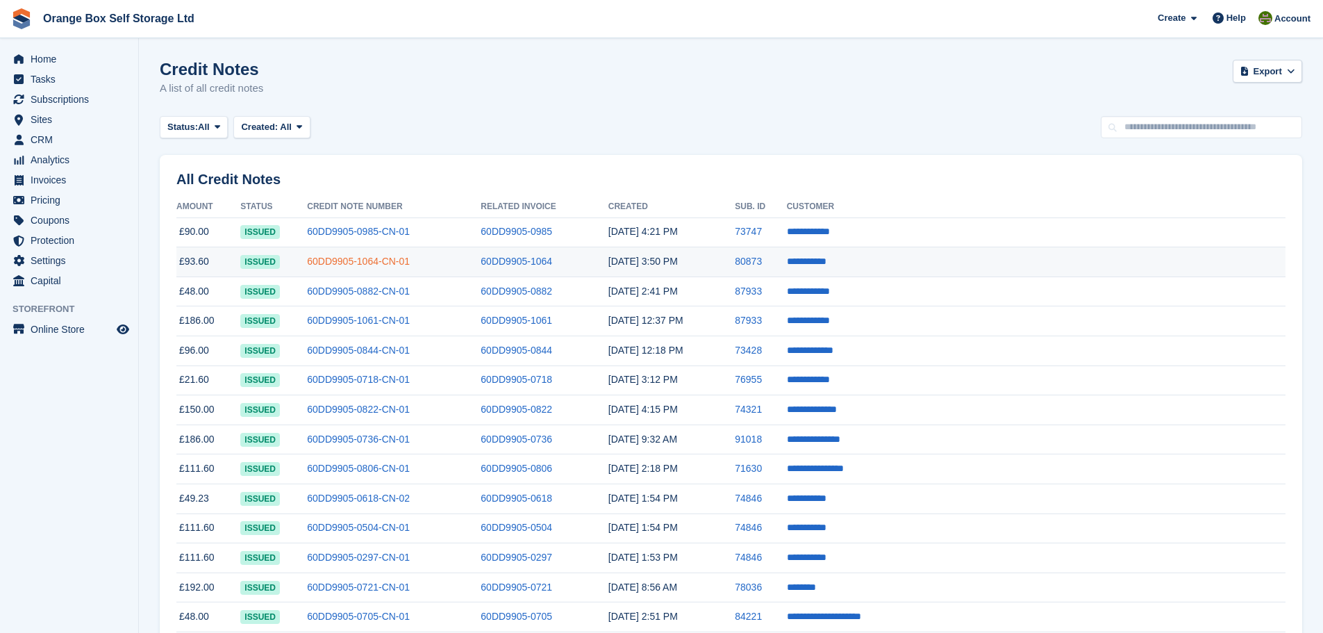
click at [405, 258] on link "60DD9905-1064-CN-01" at bounding box center [358, 261] width 103 height 11
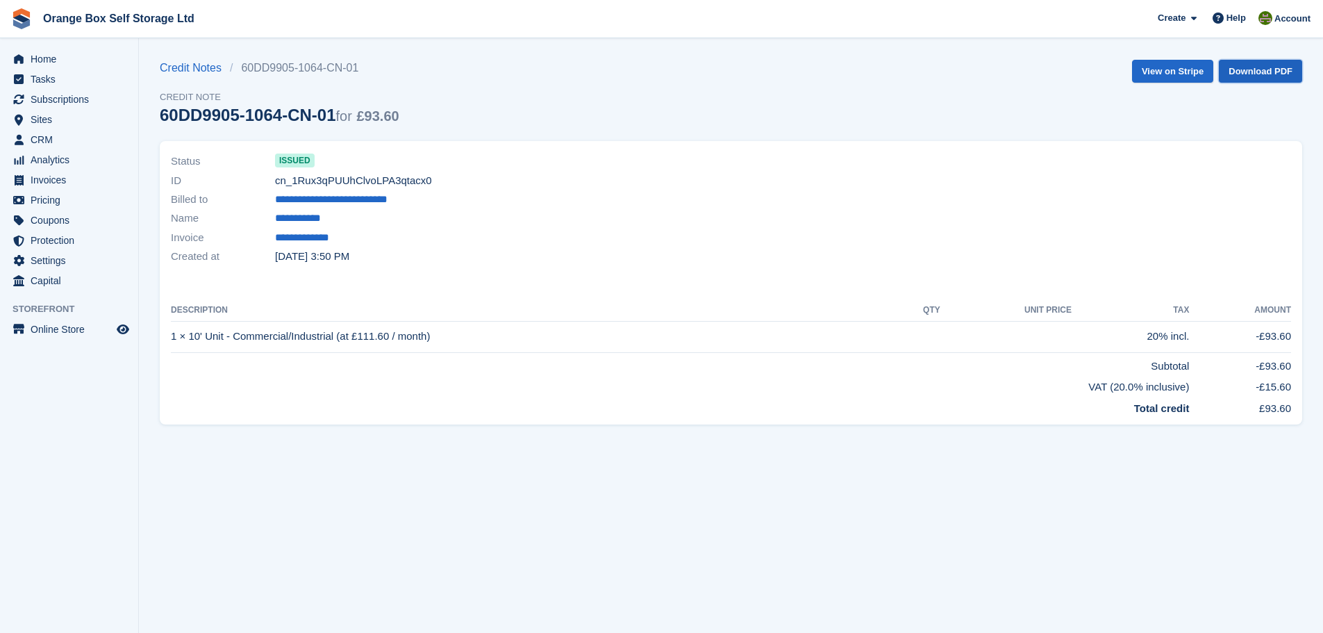
click at [1266, 68] on link "Download PDF" at bounding box center [1260, 71] width 83 height 23
click at [74, 65] on span "Home" at bounding box center [72, 58] width 83 height 19
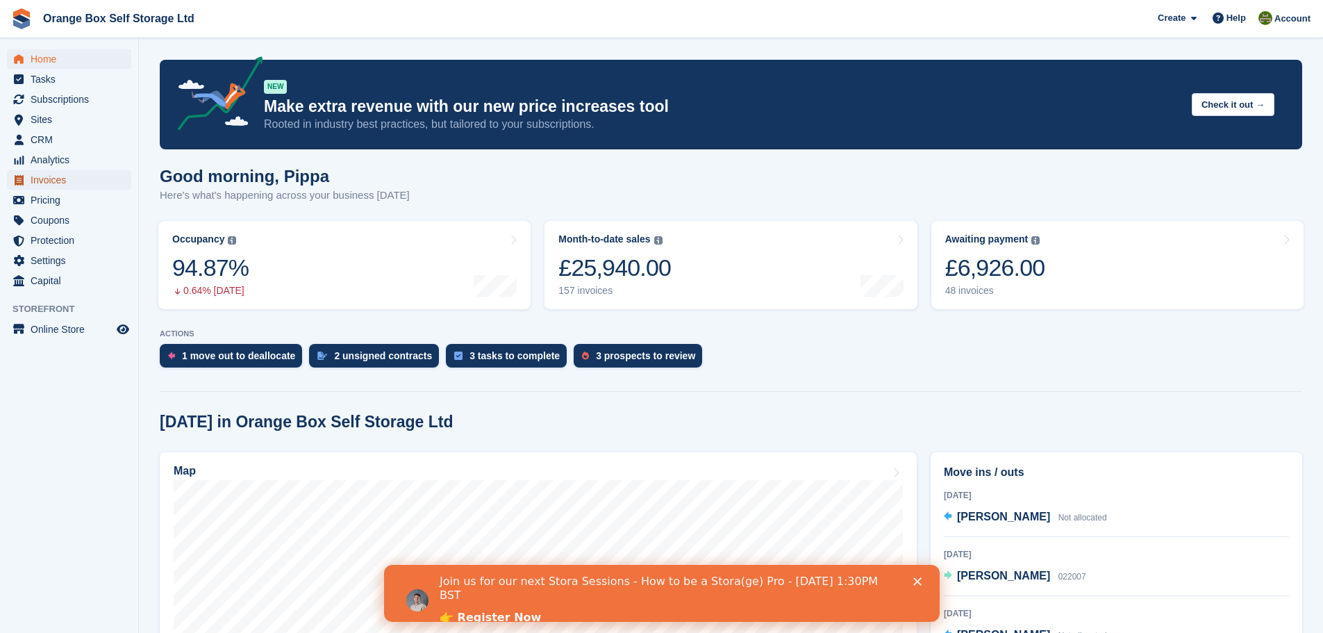
click at [77, 189] on span "Invoices" at bounding box center [72, 179] width 83 height 19
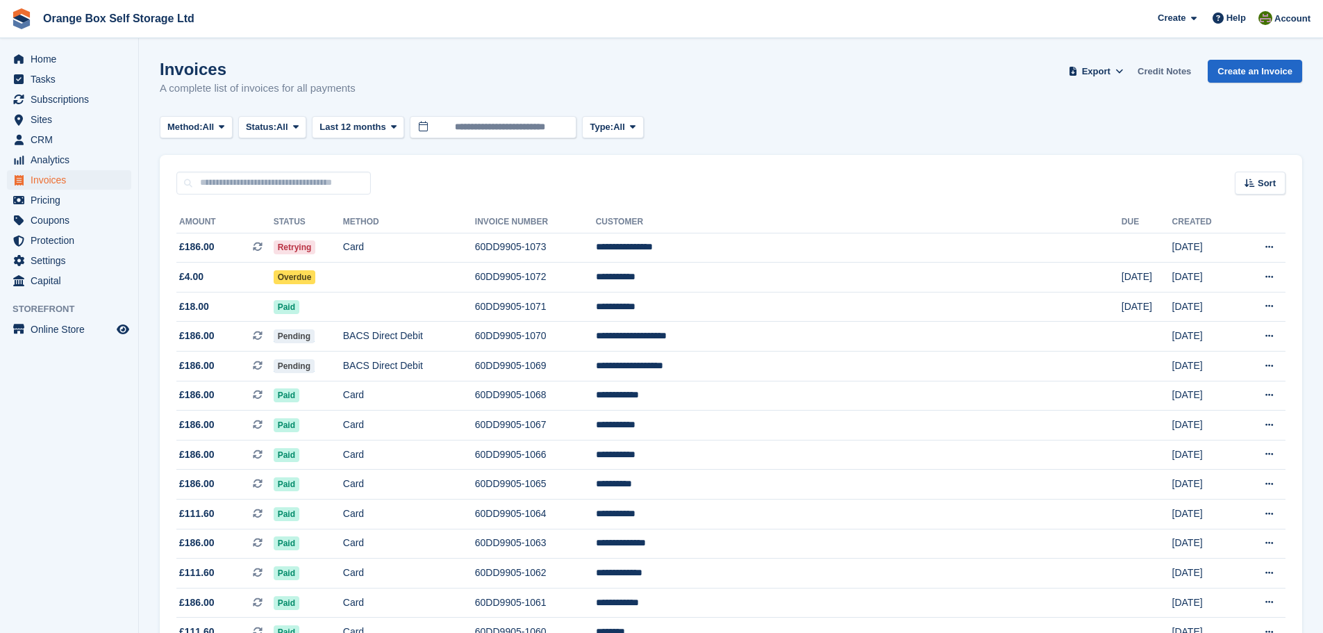
click at [1158, 67] on link "Credit Notes" at bounding box center [1164, 71] width 65 height 23
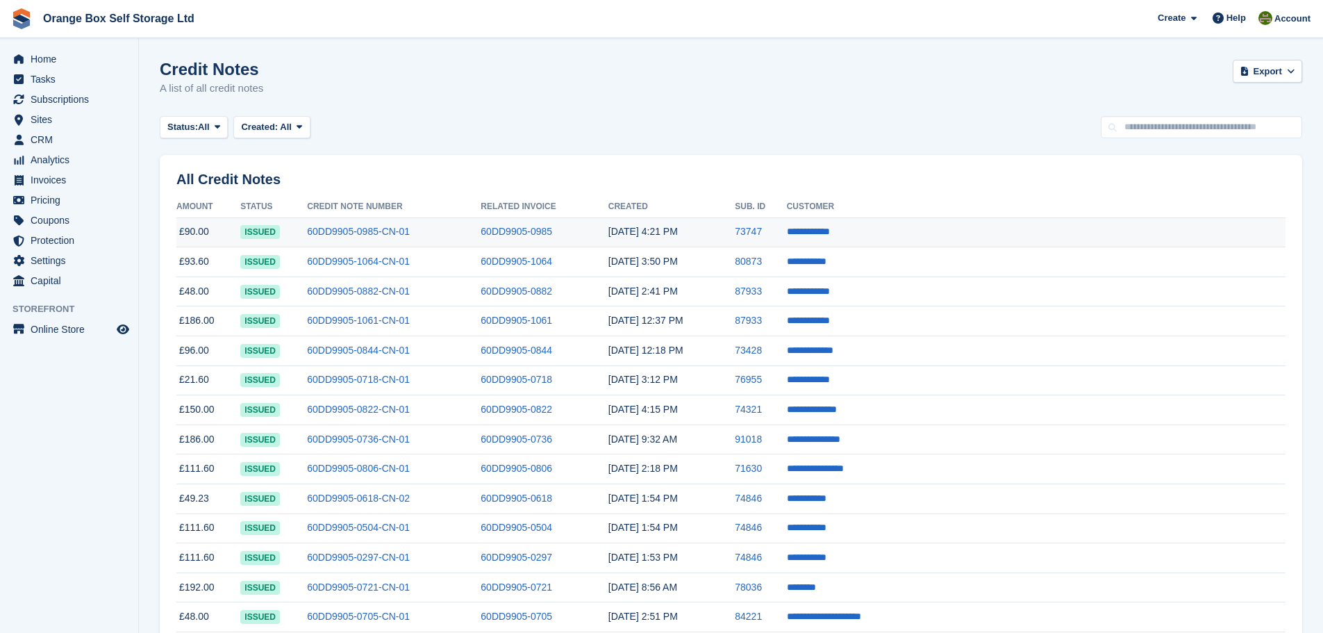
click at [481, 226] on td "60DD9905-0985-CN-01" at bounding box center [394, 232] width 174 height 30
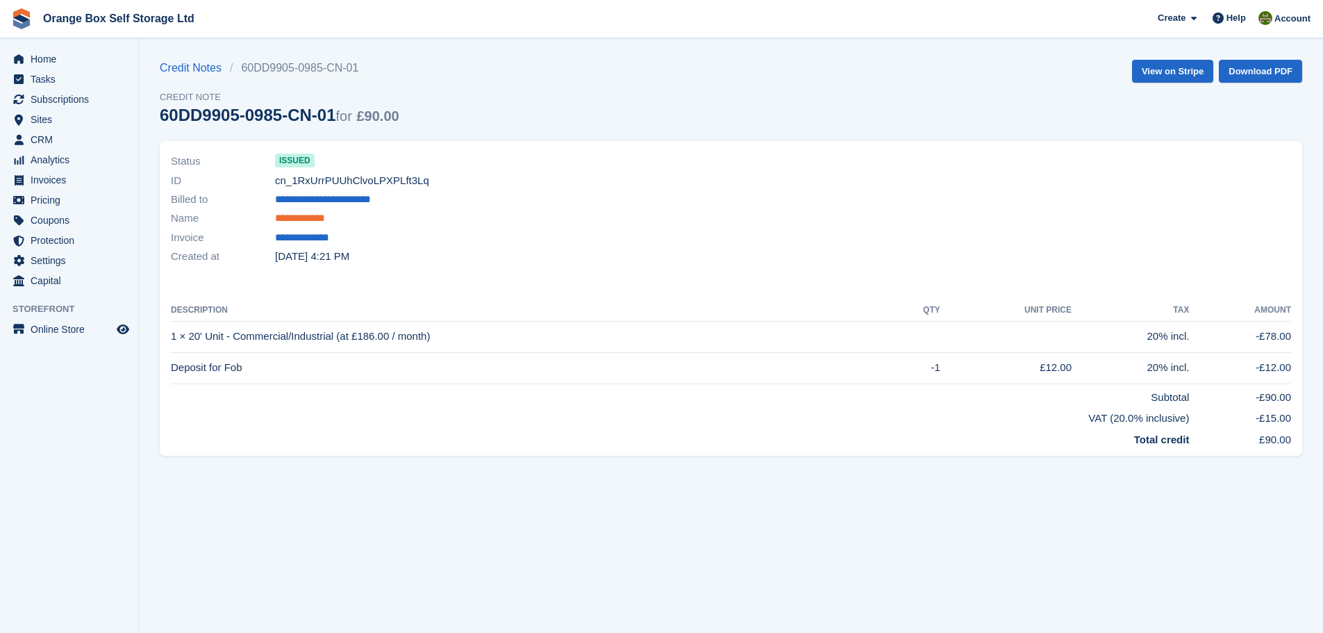
click at [326, 215] on link "**********" at bounding box center [304, 218] width 58 height 16
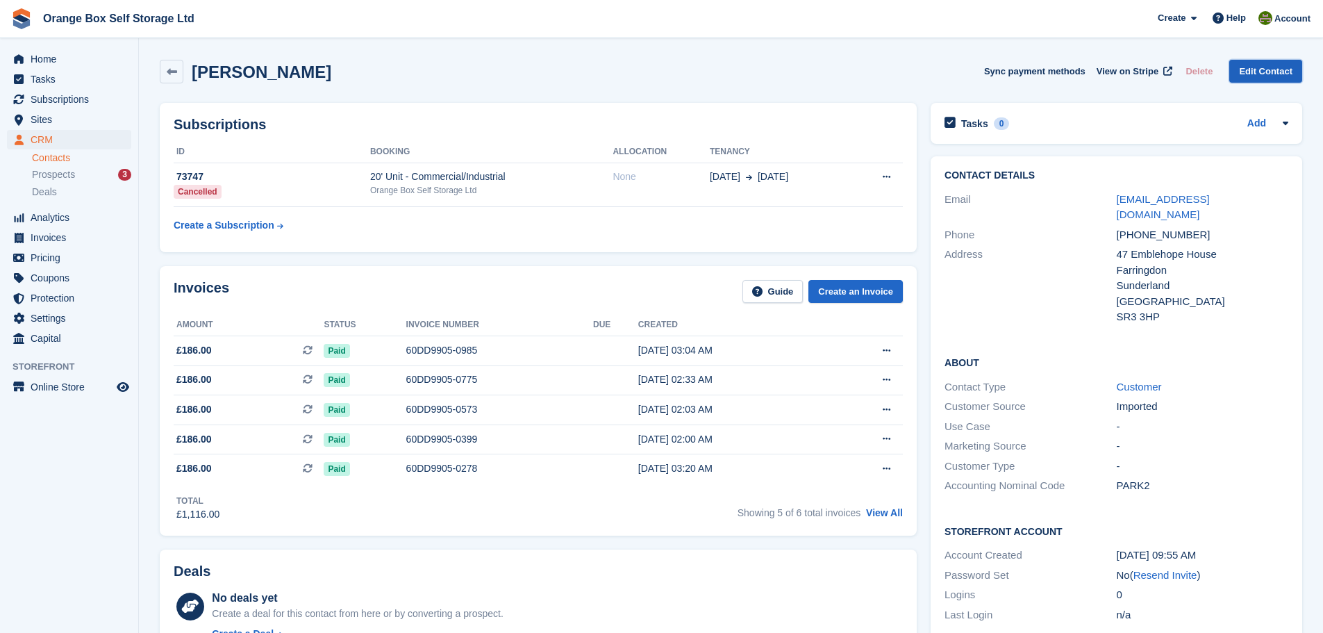
click at [1276, 74] on link "Edit Contact" at bounding box center [1265, 71] width 73 height 23
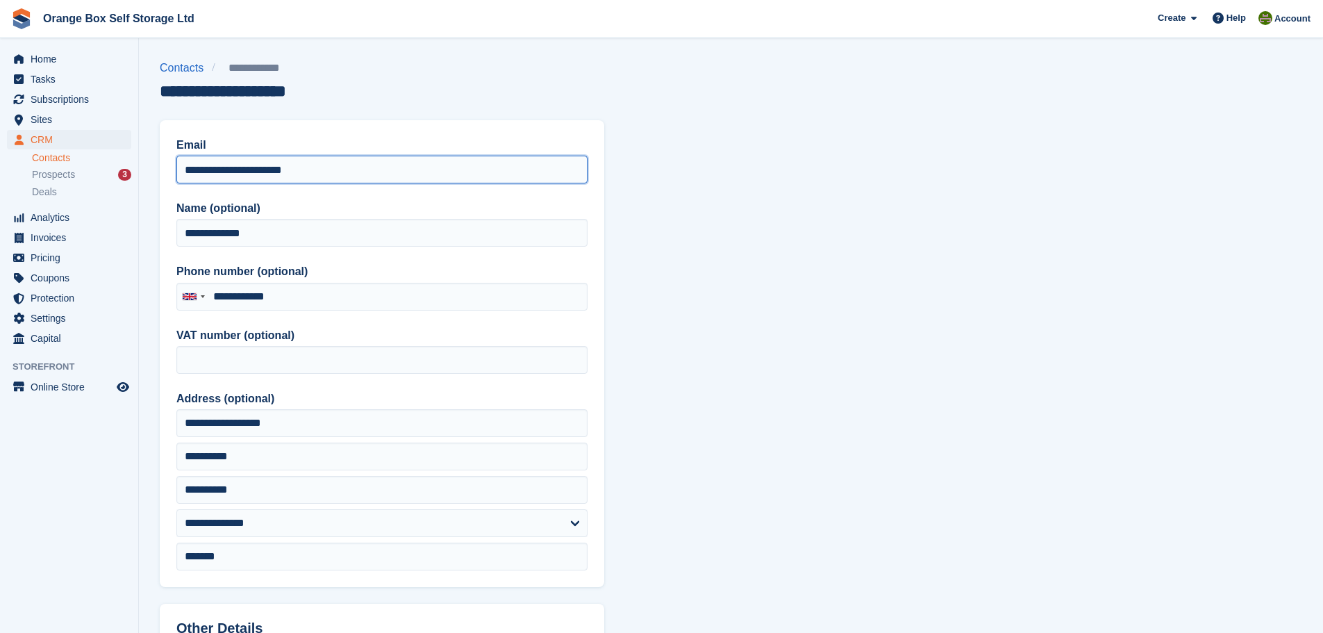
click at [244, 169] on input "**********" at bounding box center [381, 170] width 411 height 28
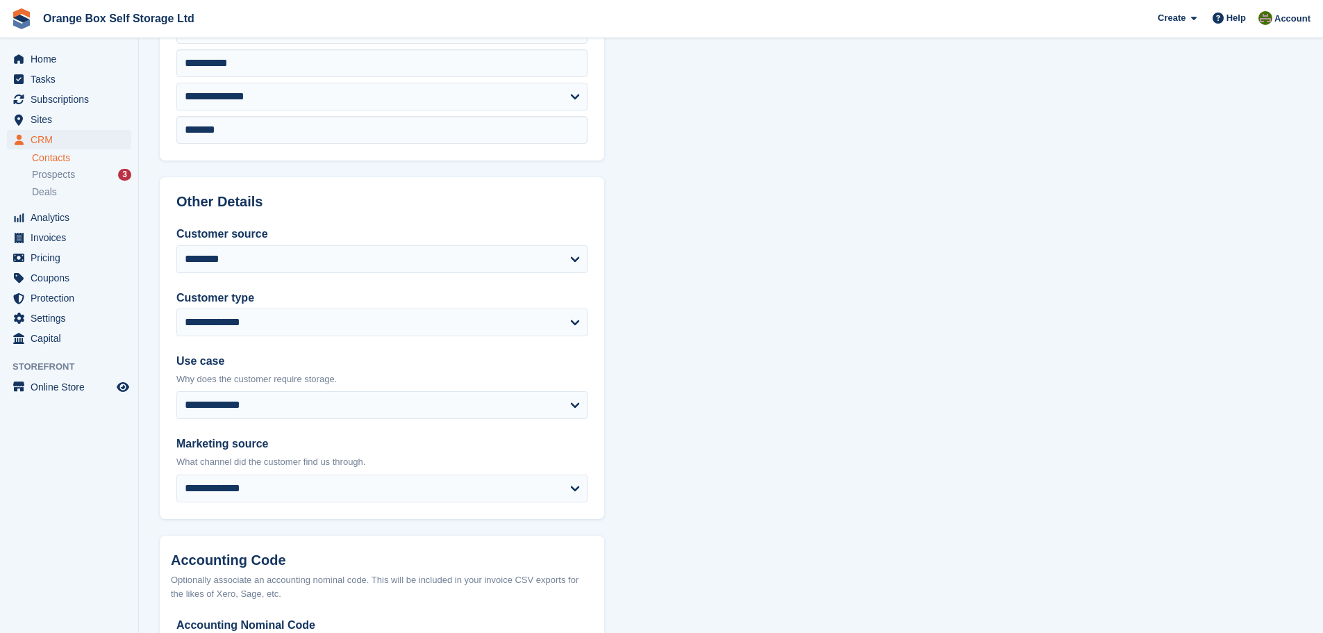
scroll to position [551, 0]
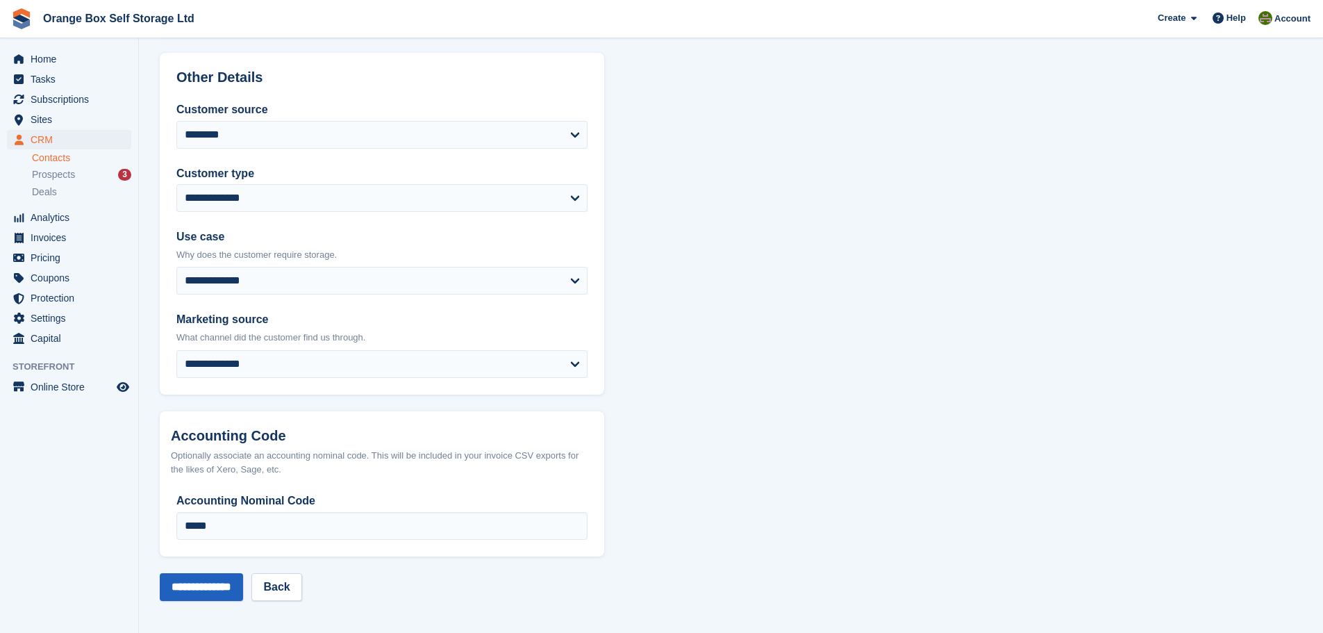
type input "**********"
click at [225, 586] on input "**********" at bounding box center [201, 587] width 83 height 28
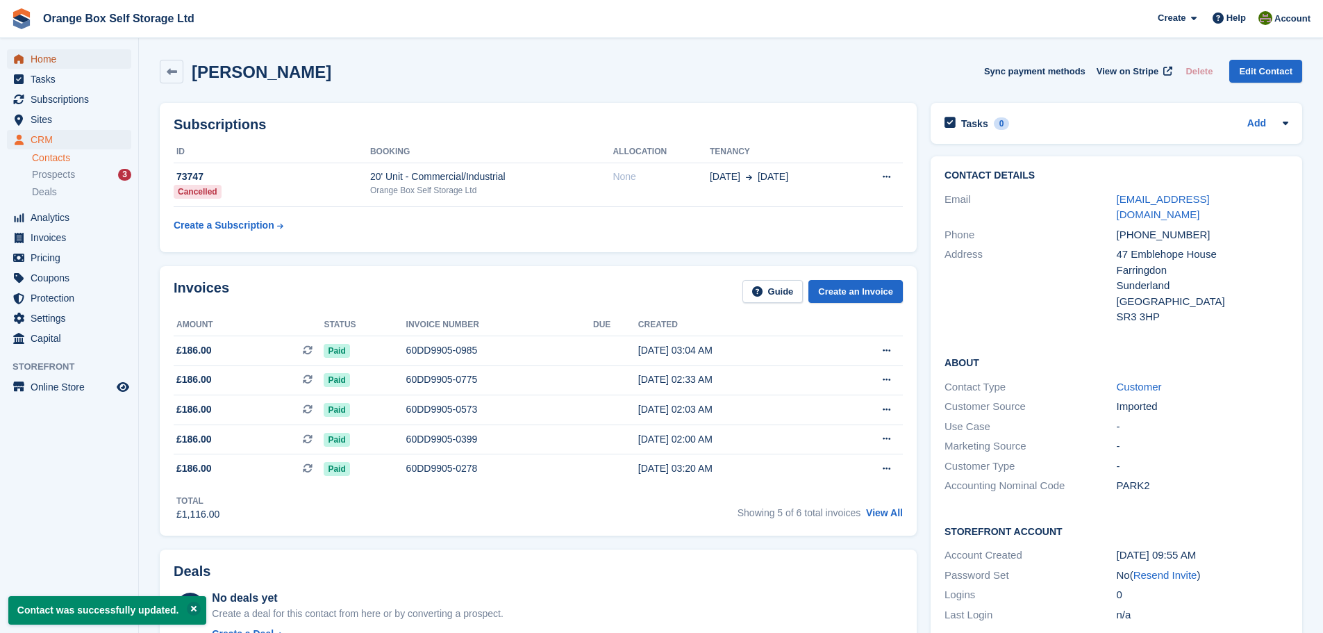
click at [84, 58] on span "Home" at bounding box center [72, 58] width 83 height 19
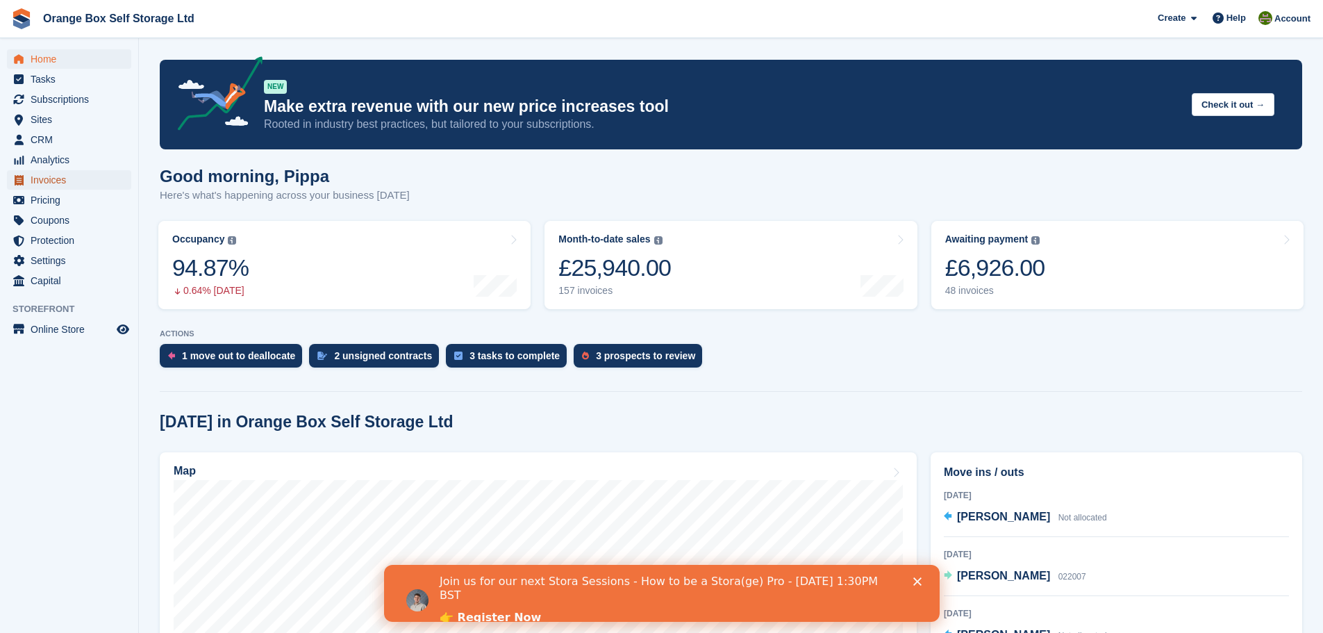
click at [83, 181] on span "Invoices" at bounding box center [72, 179] width 83 height 19
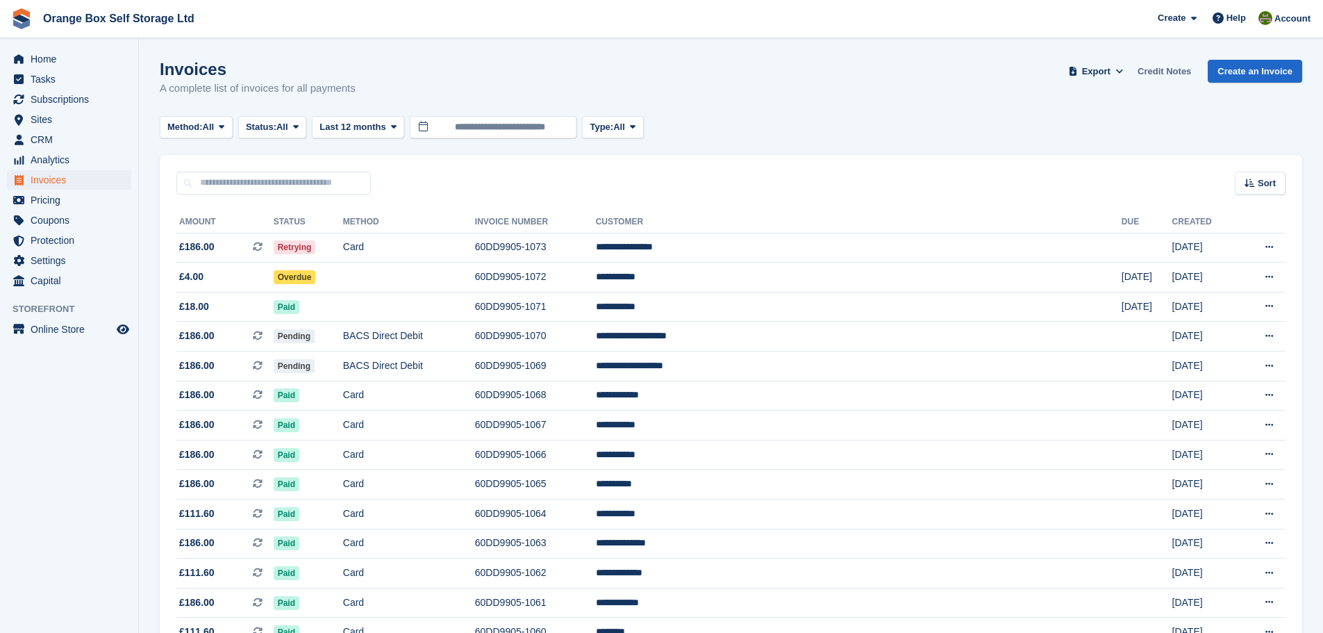
click at [1179, 65] on link "Credit Notes" at bounding box center [1164, 71] width 65 height 23
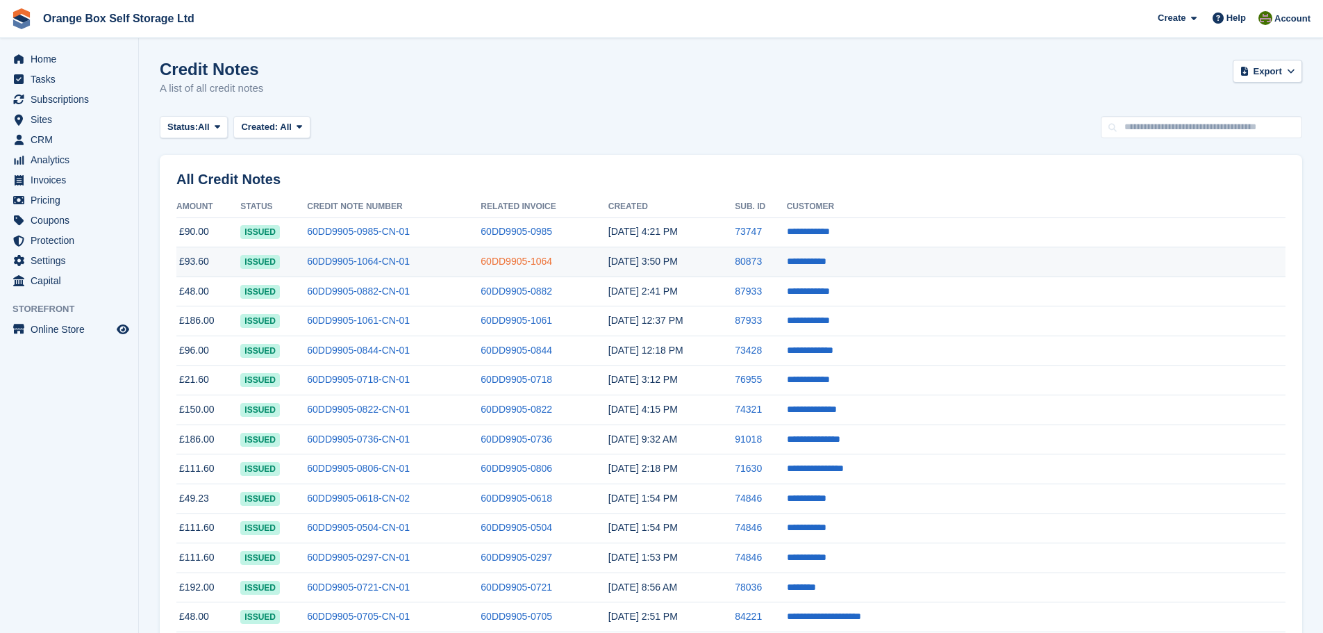
click at [552, 267] on link "60DD9905-1064" at bounding box center [517, 261] width 72 height 11
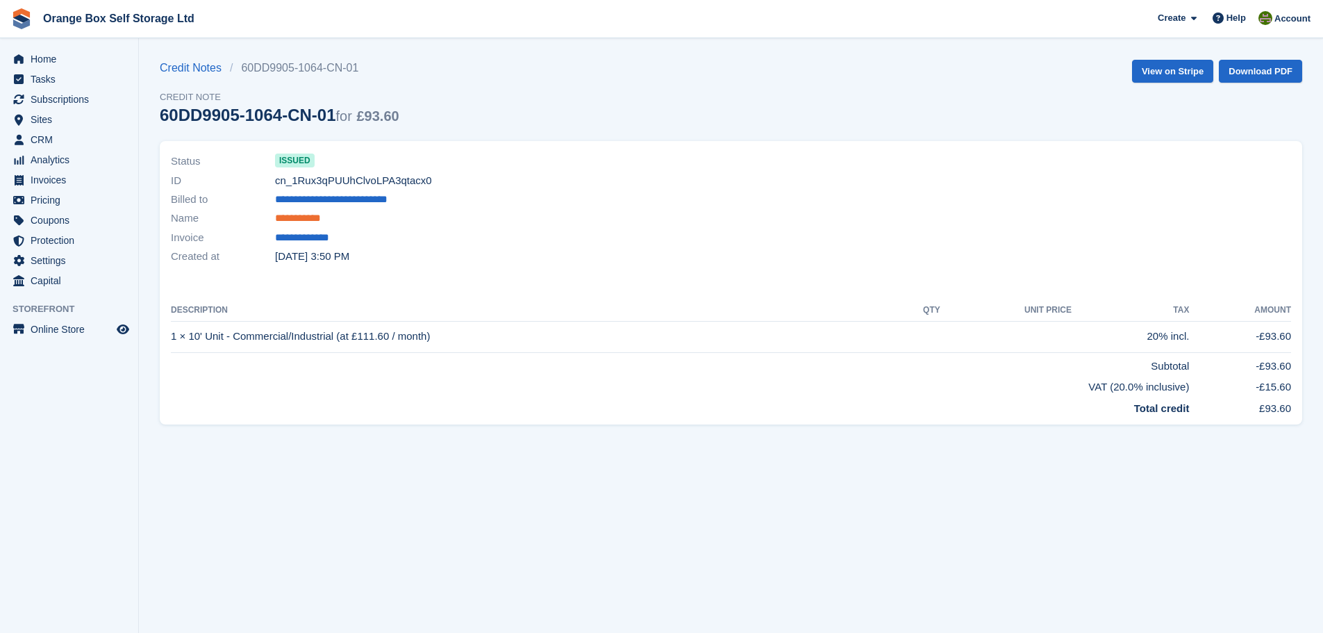
click at [283, 219] on link "**********" at bounding box center [302, 218] width 55 height 16
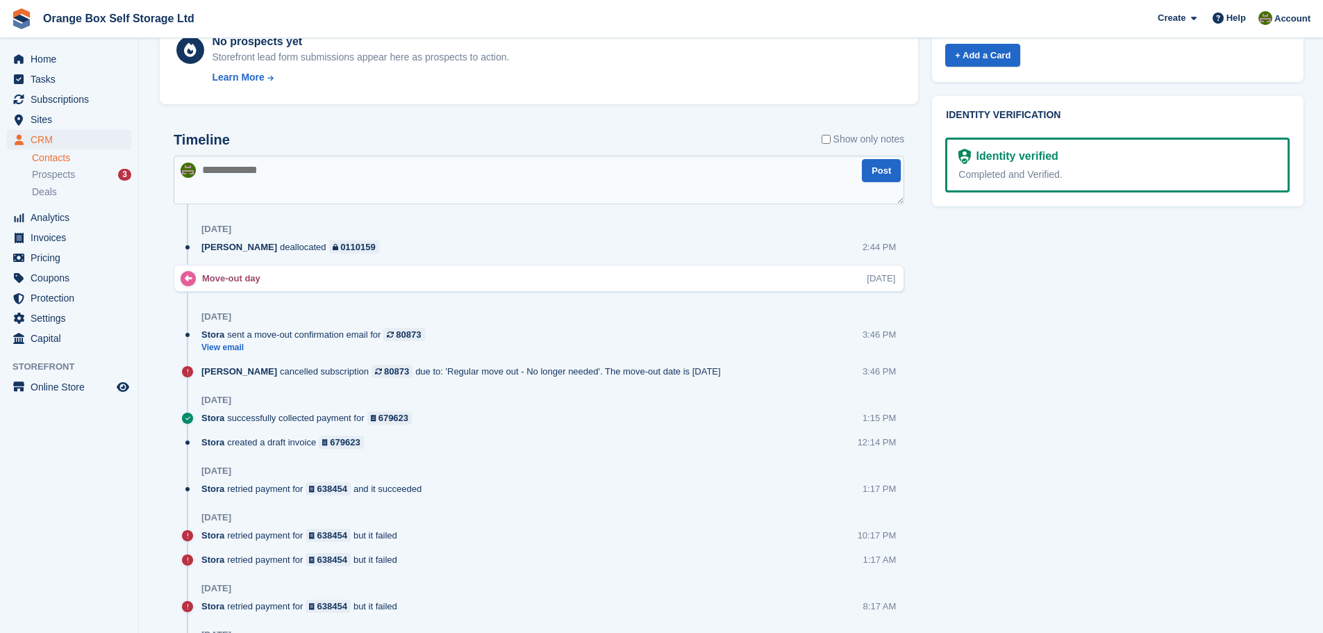
scroll to position [694, 0]
